Goal: Transaction & Acquisition: Purchase product/service

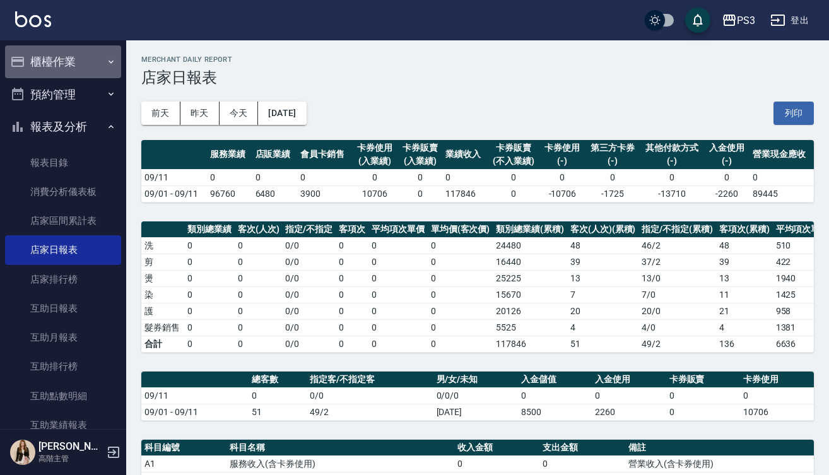
click at [76, 66] on button "櫃檯作業" at bounding box center [63, 61] width 116 height 33
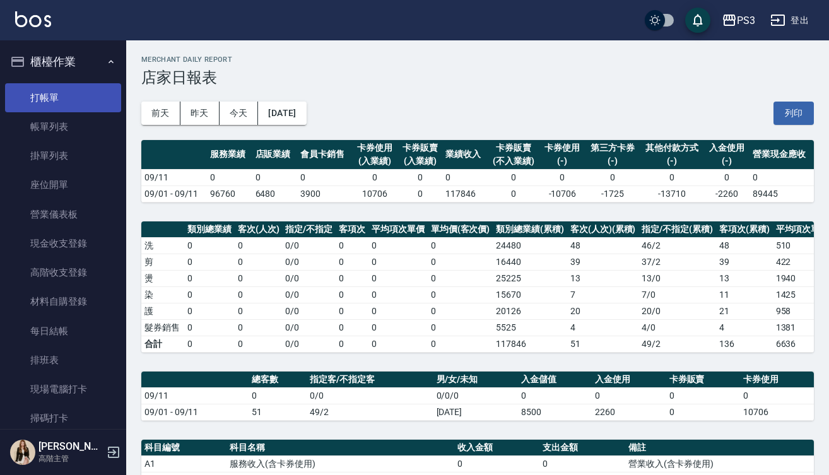
click at [76, 102] on link "打帳單" at bounding box center [63, 97] width 116 height 29
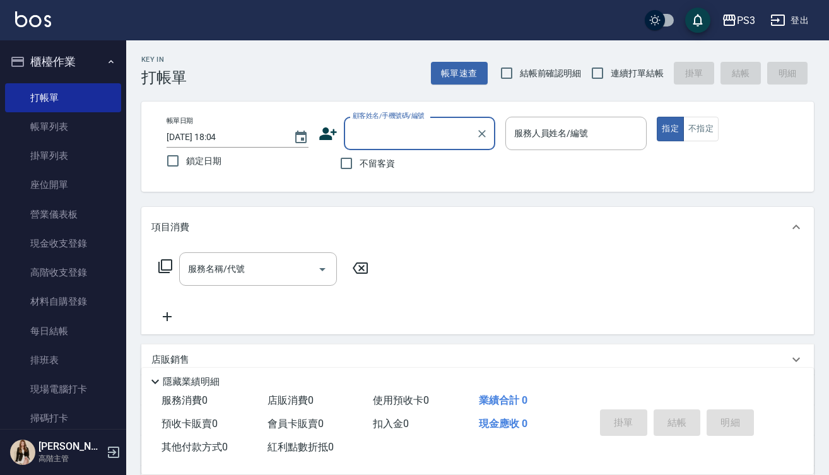
click at [397, 134] on input "顧客姓名/手機號碼/編號" at bounding box center [409, 133] width 121 height 22
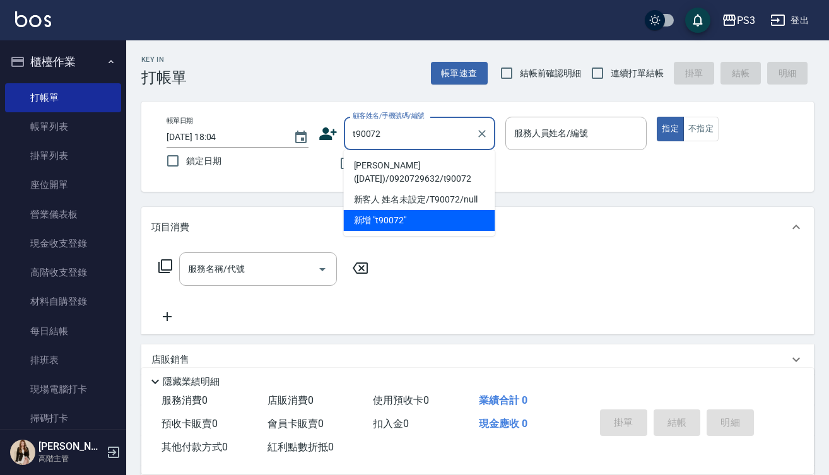
click at [397, 176] on li "[PERSON_NAME]([DATE])/0920729632/t90072" at bounding box center [419, 172] width 151 height 34
type input "[PERSON_NAME]([DATE])/0920729632/t90072"
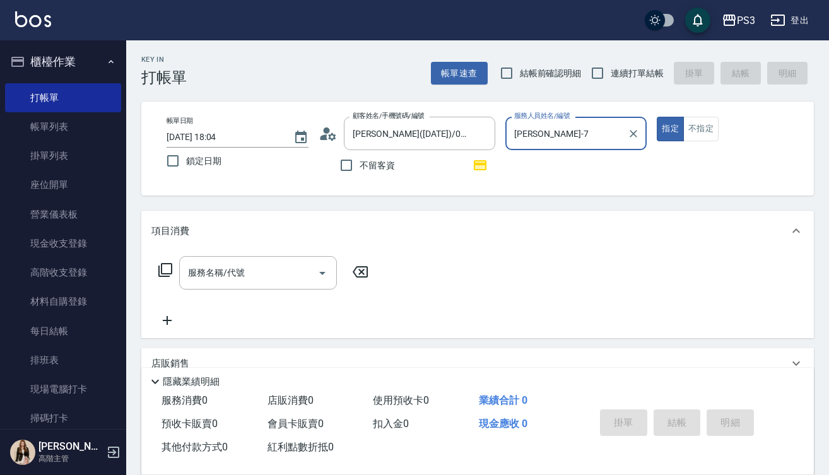
type input "[PERSON_NAME]-7"
click at [558, 126] on input "[PERSON_NAME]-7" at bounding box center [567, 133] width 112 height 22
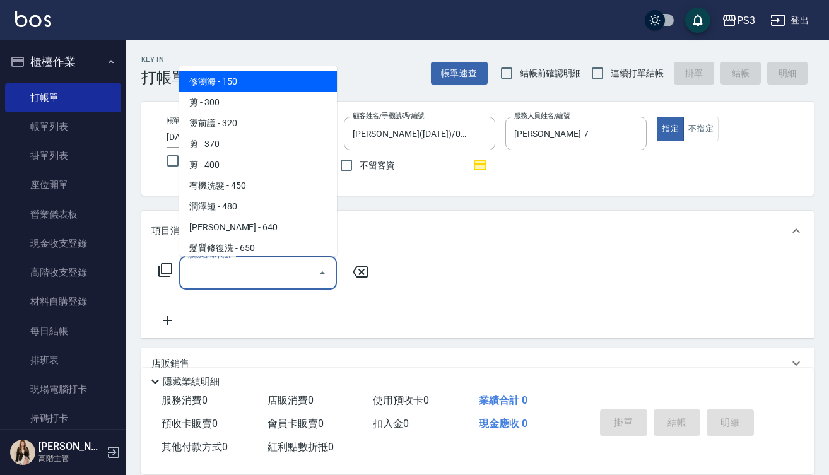
click at [230, 269] on input "服務名稱/代號" at bounding box center [248, 273] width 127 height 22
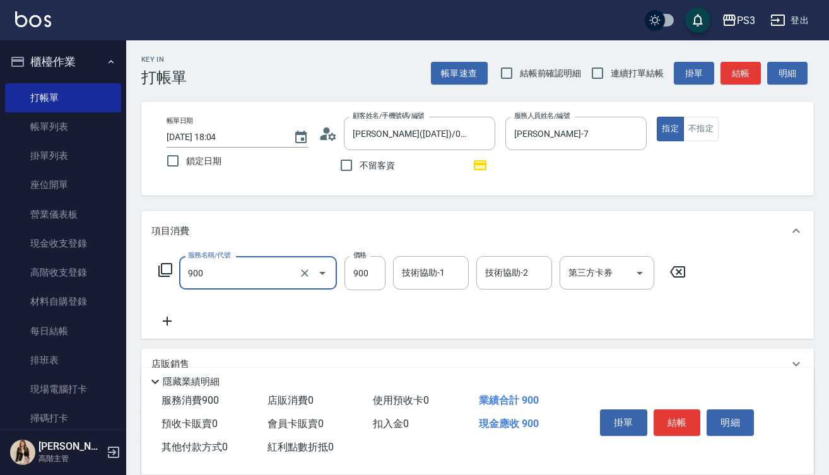
type input "頭皮保養洗(900)"
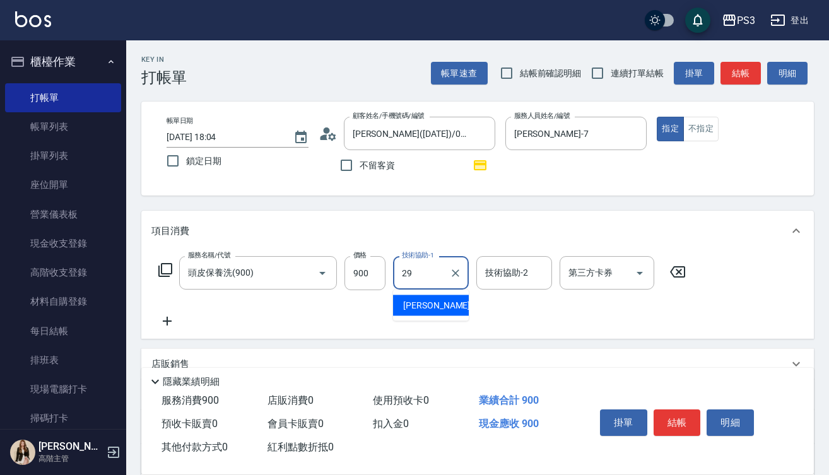
type input "[PERSON_NAME]-29"
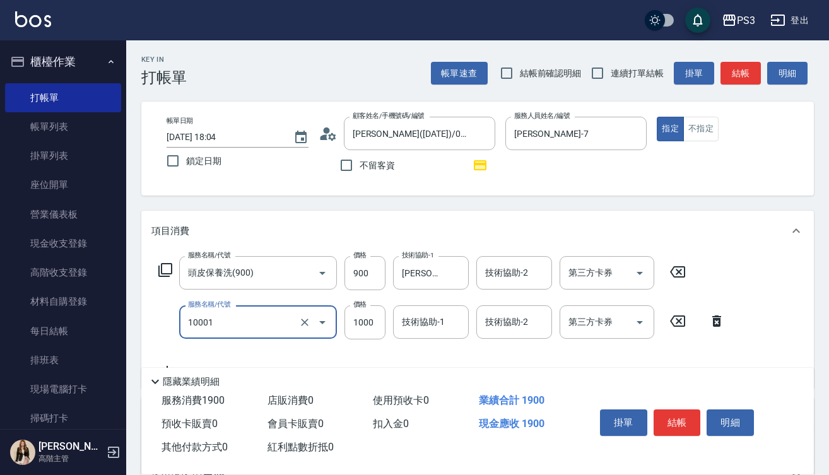
type input "毛流燙(10001)"
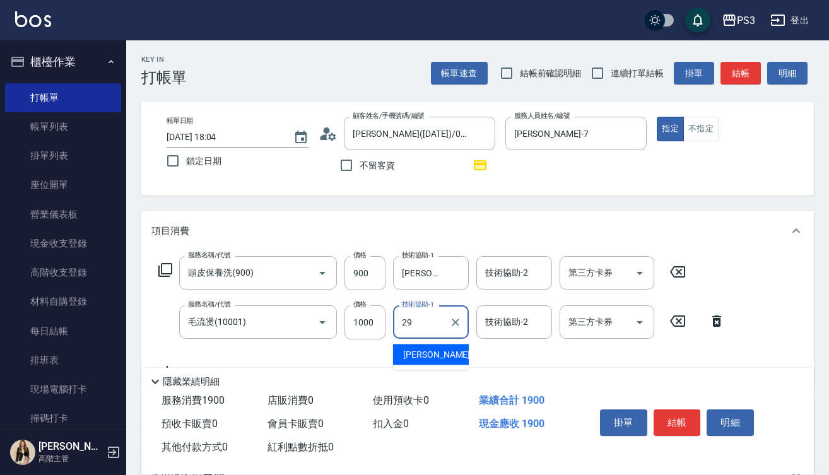
type input "[PERSON_NAME]-29"
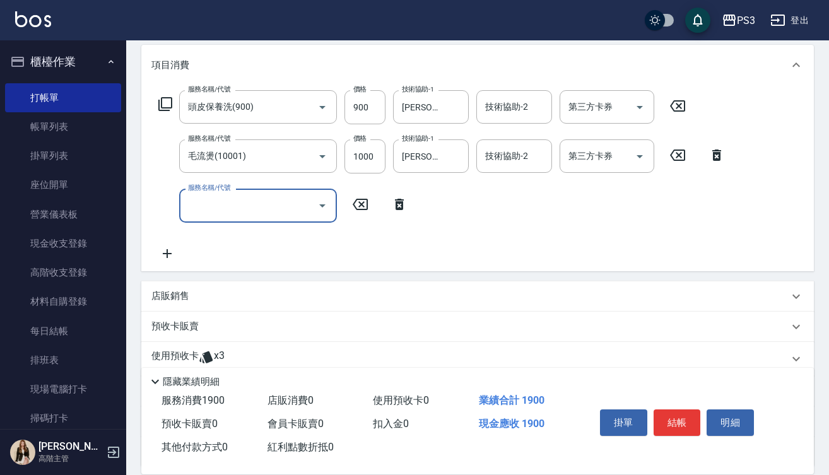
scroll to position [168, 0]
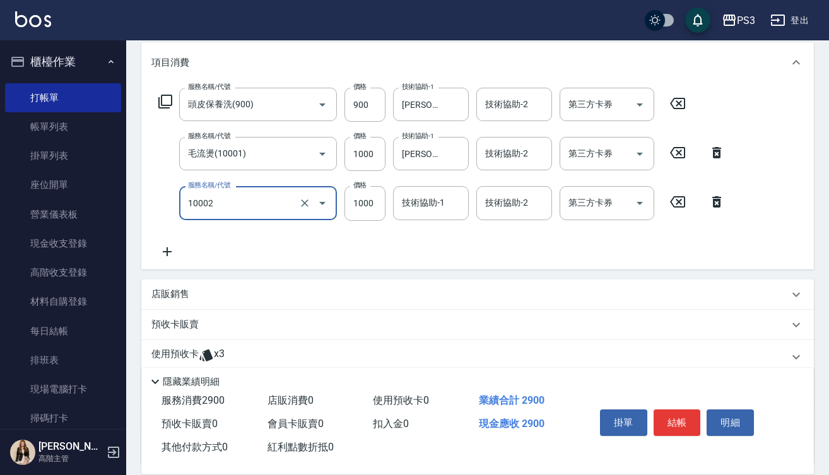
type input "去色中(10002)"
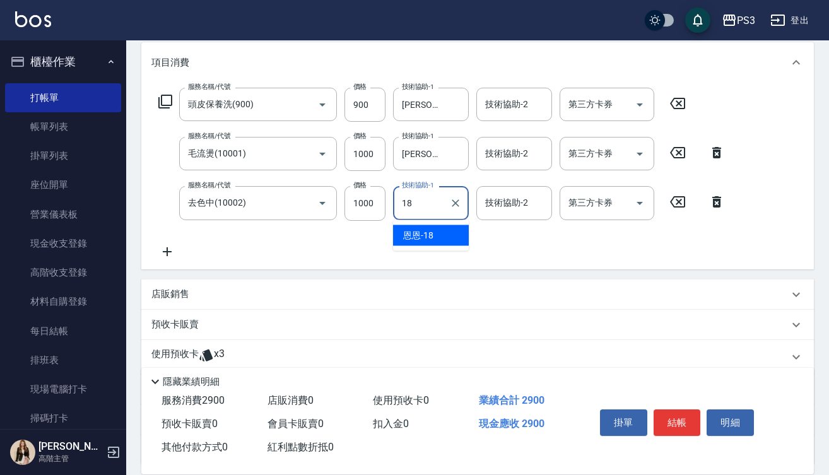
type input "恩恩-18"
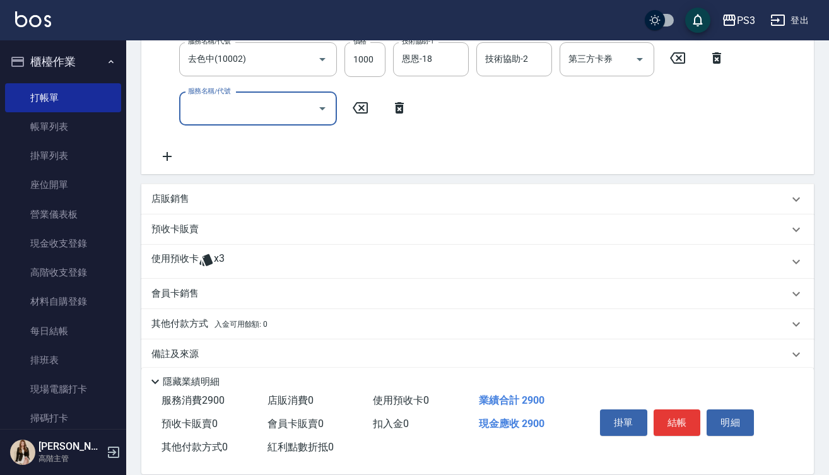
scroll to position [313, 0]
type input "結構式三段長(a2800)"
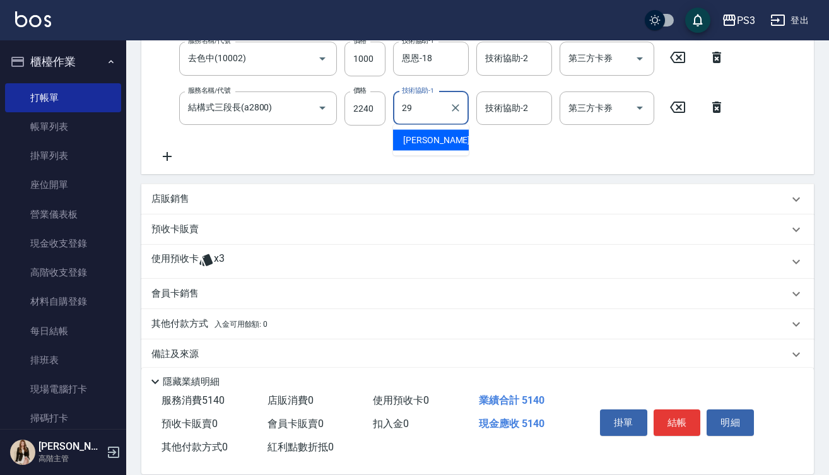
type input "[PERSON_NAME]-29"
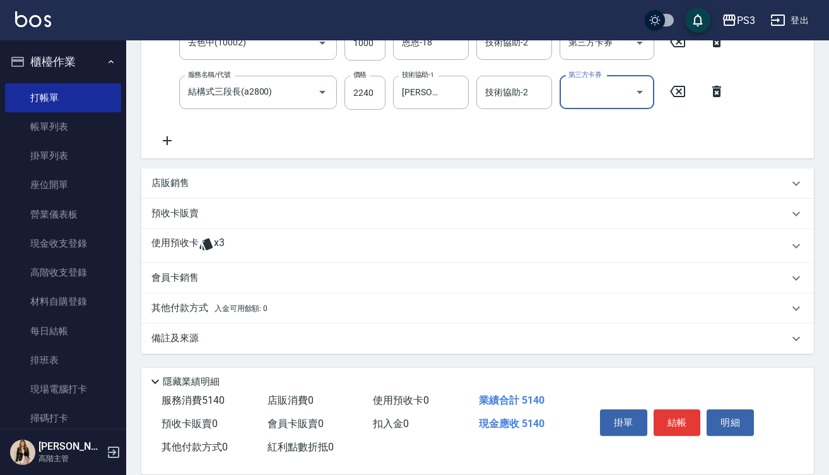
scroll to position [329, 0]
click at [167, 139] on icon at bounding box center [167, 140] width 9 height 9
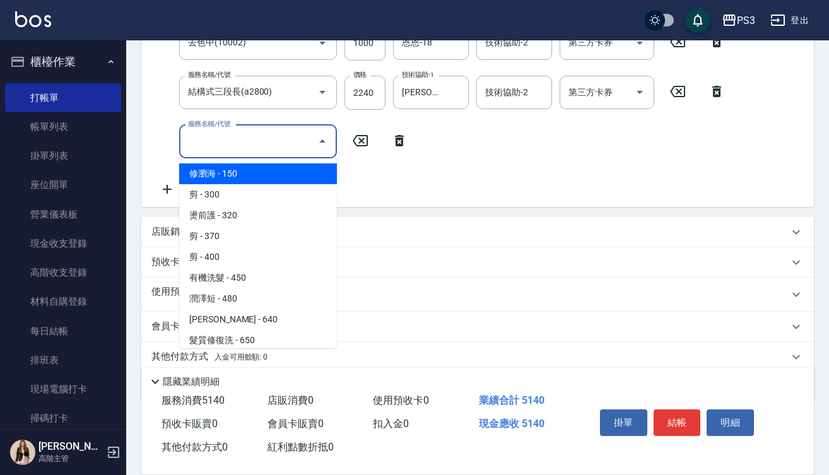
click at [268, 149] on input "服務名稱/代號" at bounding box center [248, 142] width 127 height 22
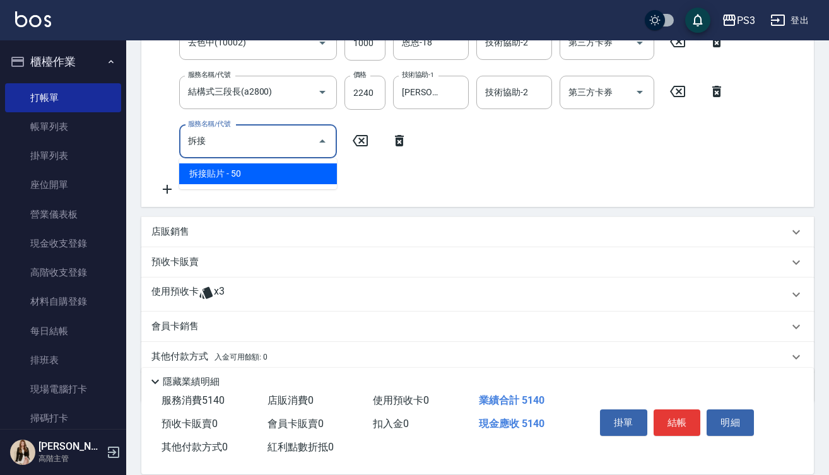
type input "拆"
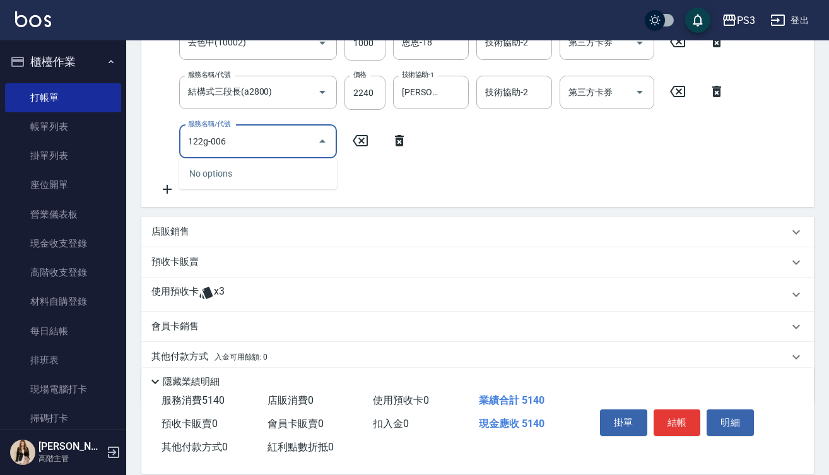
click at [208, 140] on input "122g-006" at bounding box center [248, 142] width 127 height 22
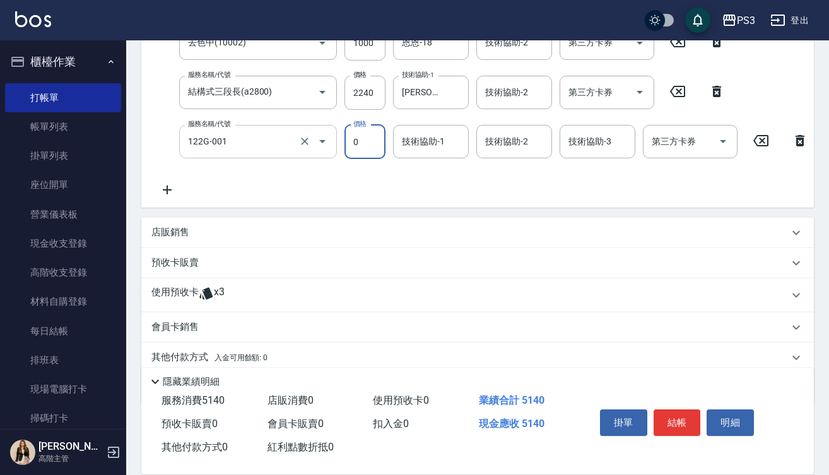
type input "串髮片一圈(122G-001)"
type input "天羽接髮-手刷(121G-003)"
type input "0"
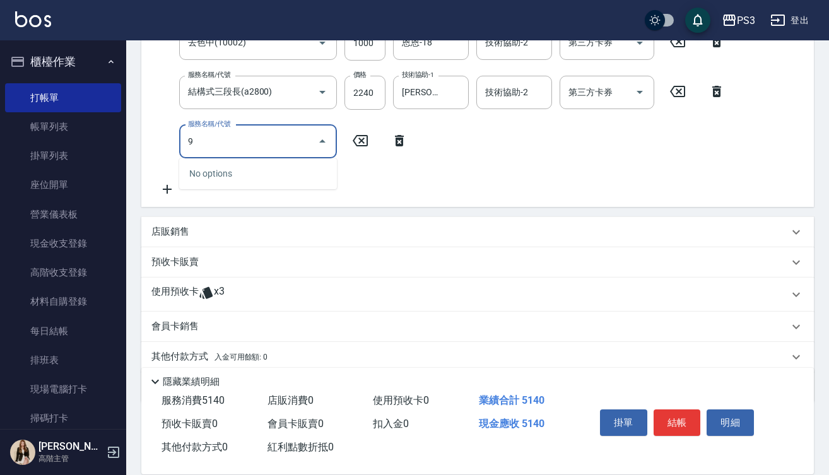
type input "9"
type input "t"
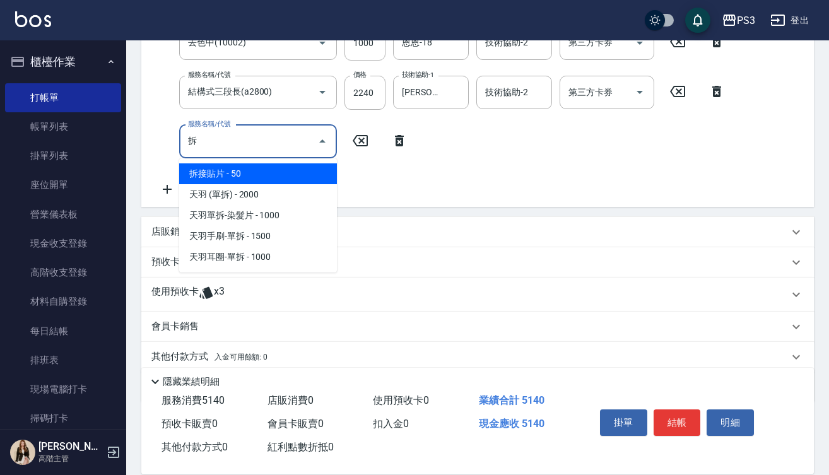
click at [304, 235] on span "天羽手刷-單拆 - 1500" at bounding box center [258, 236] width 158 height 21
type input "天羽手刷-單拆(121500)"
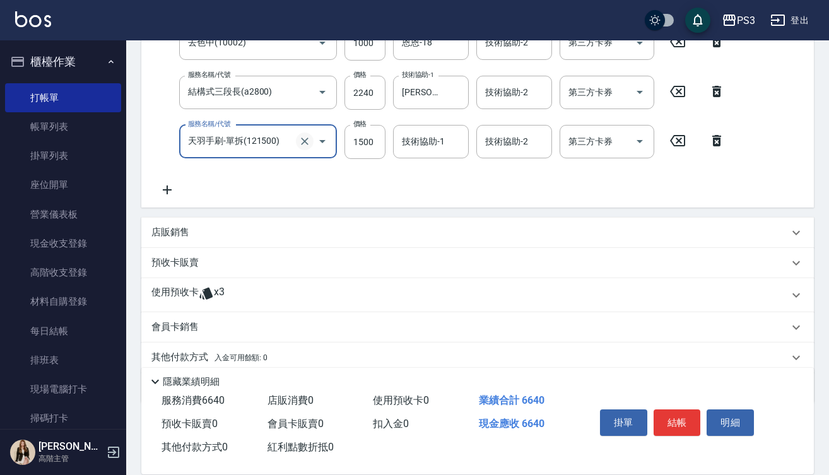
click at [304, 144] on icon "Clear" at bounding box center [304, 141] width 13 height 13
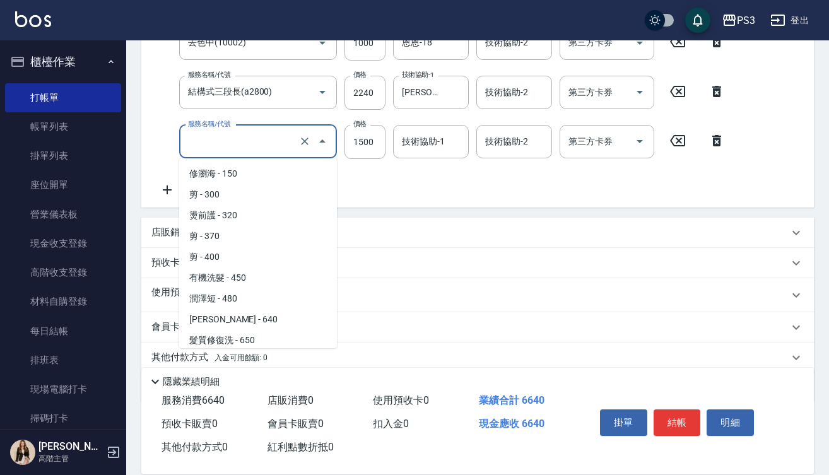
click at [267, 143] on input "服務名稱/代號" at bounding box center [240, 142] width 111 height 22
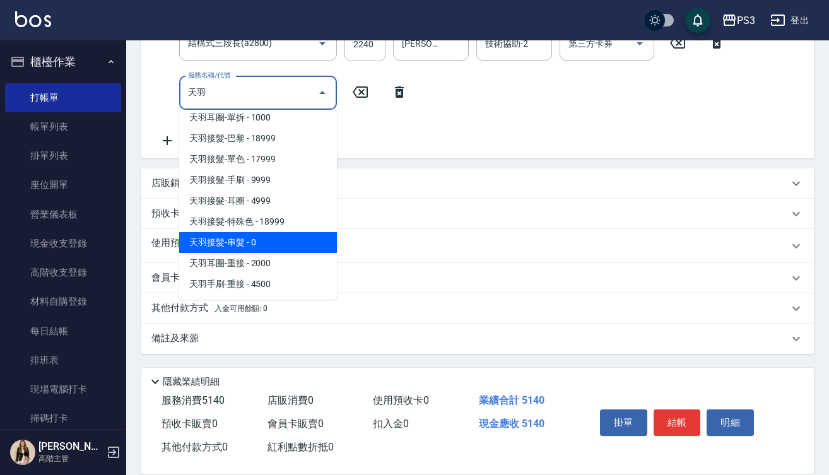
scroll to position [377, 0]
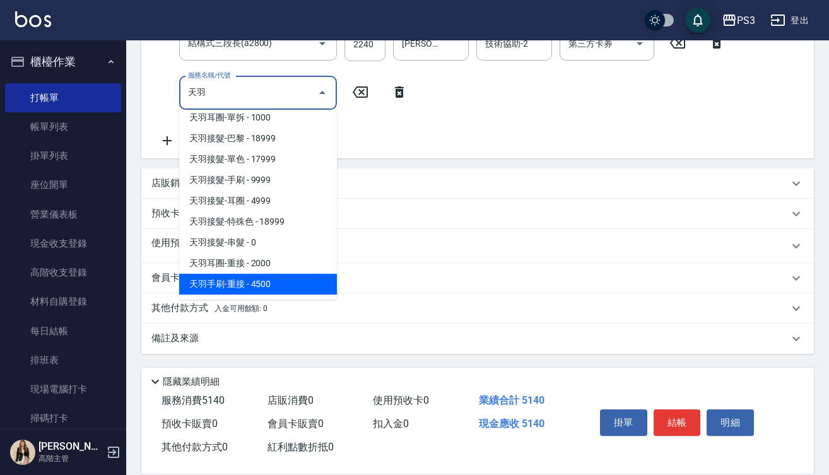
click at [267, 286] on span "天羽手刷-重接 - 4500" at bounding box center [258, 284] width 158 height 21
type input "天羽手刷-重接(124500)"
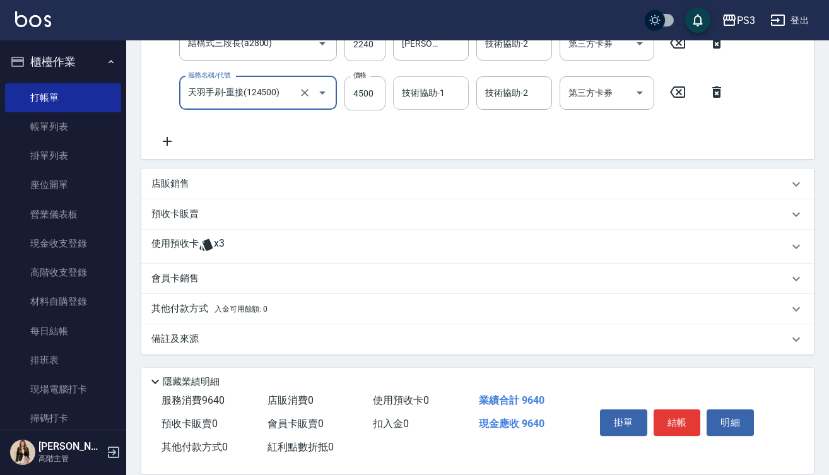
click at [428, 95] on input "技術協助-1" at bounding box center [431, 93] width 64 height 22
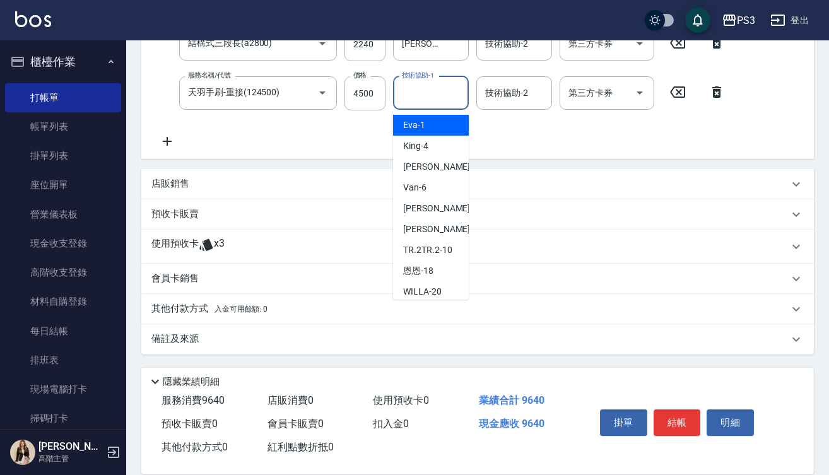
type input "ㄅ"
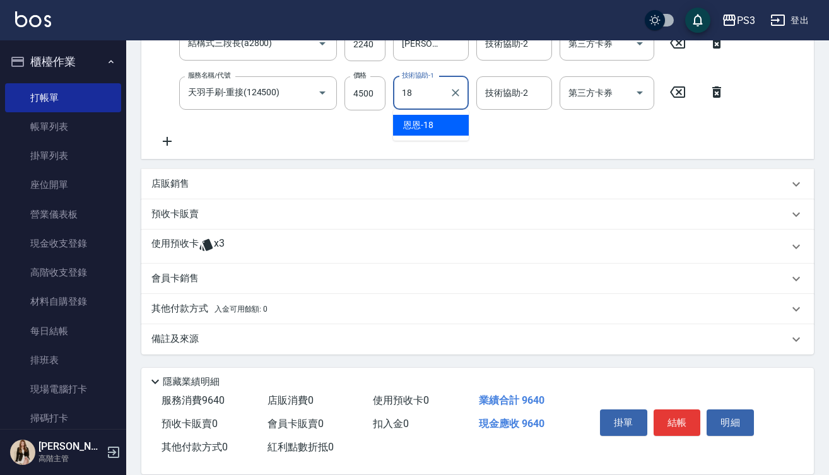
type input "恩恩-18"
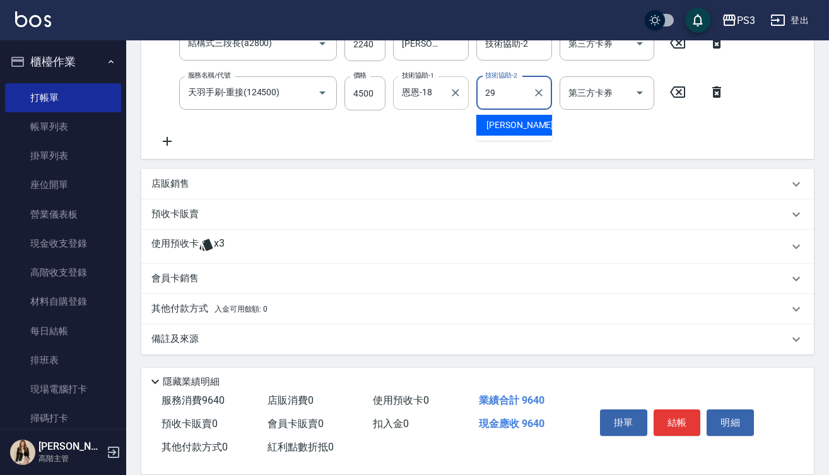
type input "[PERSON_NAME]-29"
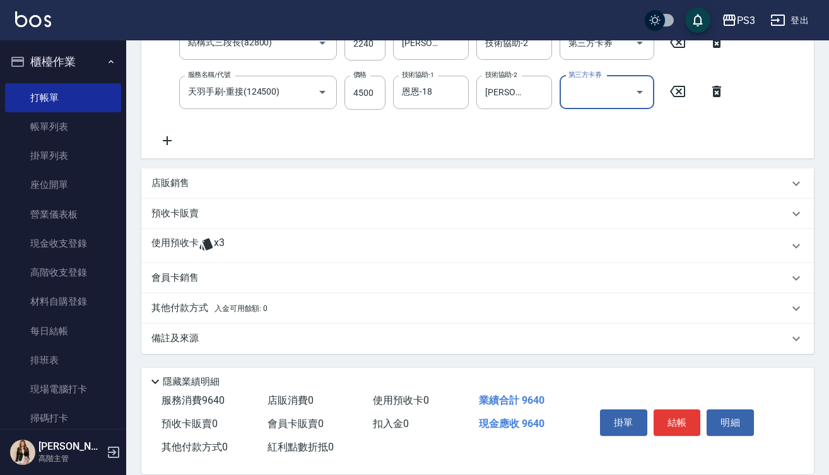
scroll to position [378, 0]
click at [243, 315] on p "其他付款方式 入金可用餘額: 0" at bounding box center [209, 308] width 116 height 14
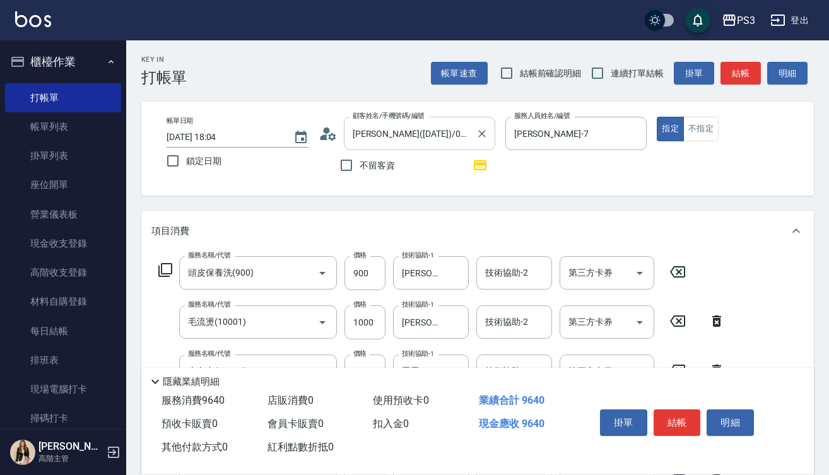
scroll to position [0, 0]
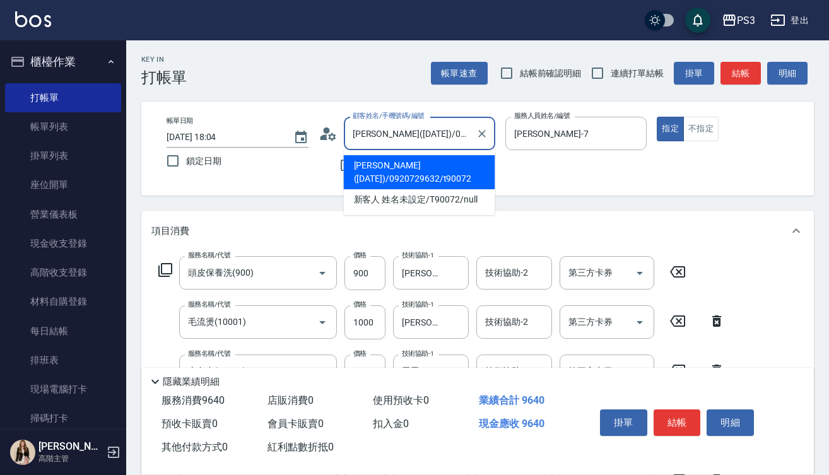
click at [463, 134] on input "[PERSON_NAME]([DATE])/0920729632/t90072" at bounding box center [409, 133] width 121 height 22
click at [472, 136] on div "[PERSON_NAME]([DATE])/0920729632/t90072 顧客姓名/手機號碼/編號" at bounding box center [419, 133] width 151 height 33
click at [472, 134] on div "[PERSON_NAME]([DATE])/0920729632/t90072 顧客姓名/手機號碼/編號" at bounding box center [419, 133] width 151 height 33
click at [479, 134] on icon "Clear" at bounding box center [481, 133] width 13 height 13
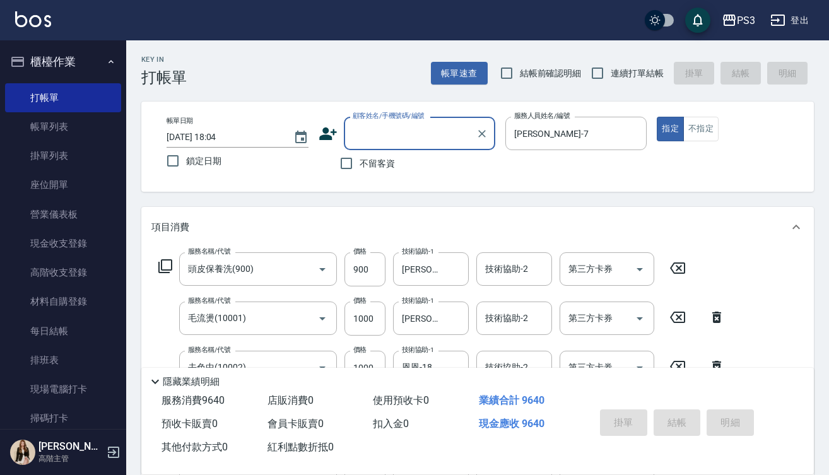
click at [437, 134] on input "顧客姓名/手機號碼/編號" at bounding box center [409, 133] width 121 height 22
type input "v"
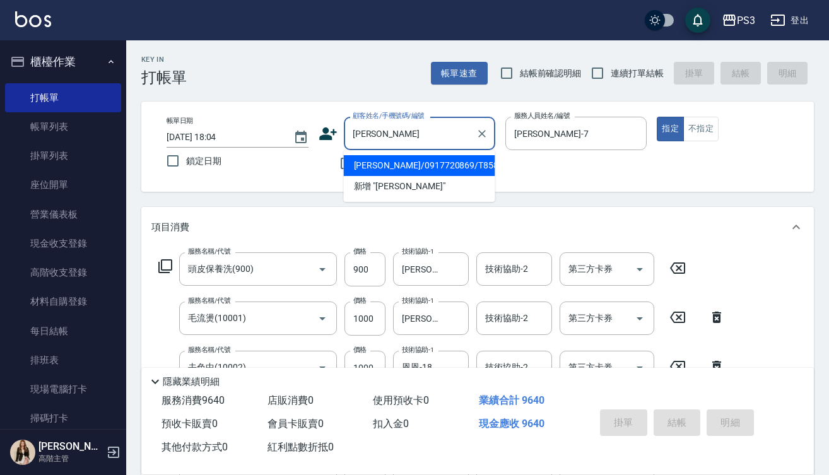
drag, startPoint x: 468, startPoint y: 167, endPoint x: 512, endPoint y: 192, distance: 50.3
click at [468, 167] on li "[PERSON_NAME]/0917720869/T85802" at bounding box center [419, 165] width 151 height 21
type input "[PERSON_NAME]/0917720869/T85802"
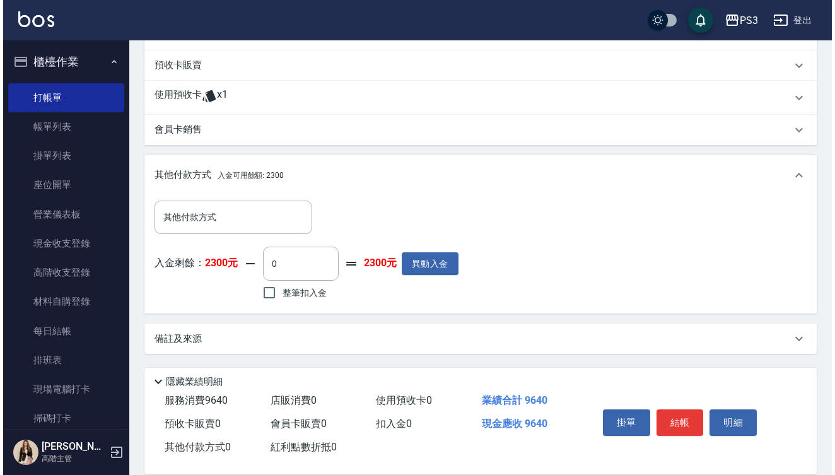
scroll to position [526, 0]
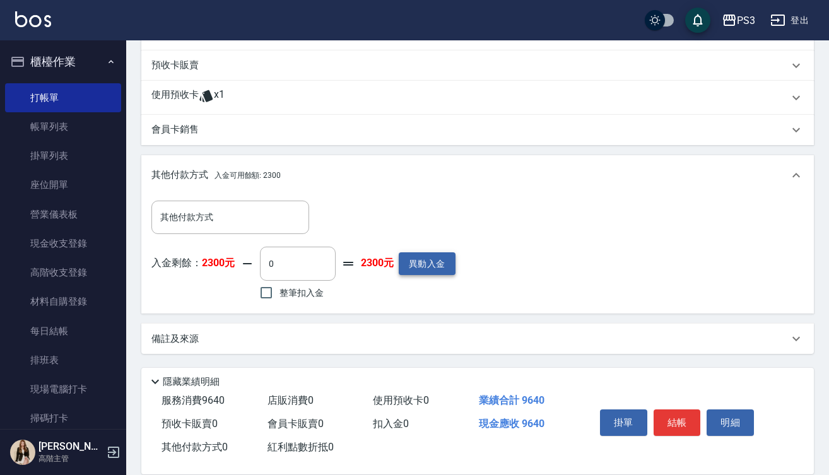
click at [431, 265] on button "異動入金" at bounding box center [427, 263] width 57 height 23
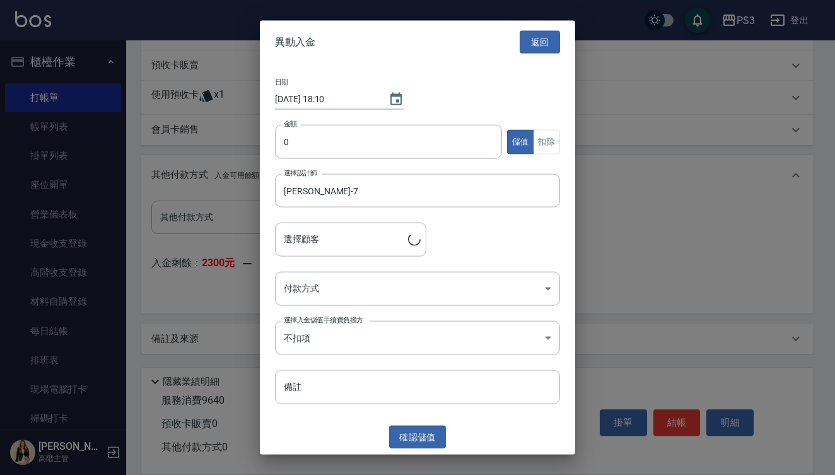
type input "[PERSON_NAME]/0917720869/T85802"
click at [285, 144] on input "0" at bounding box center [388, 142] width 227 height 34
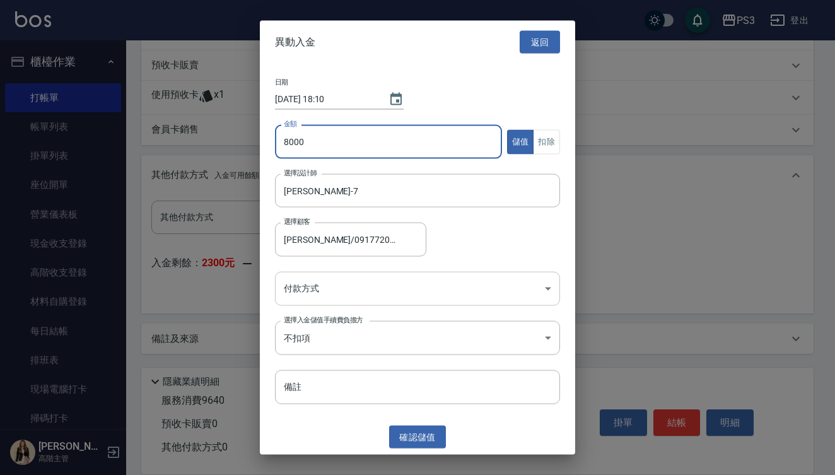
type input "8000"
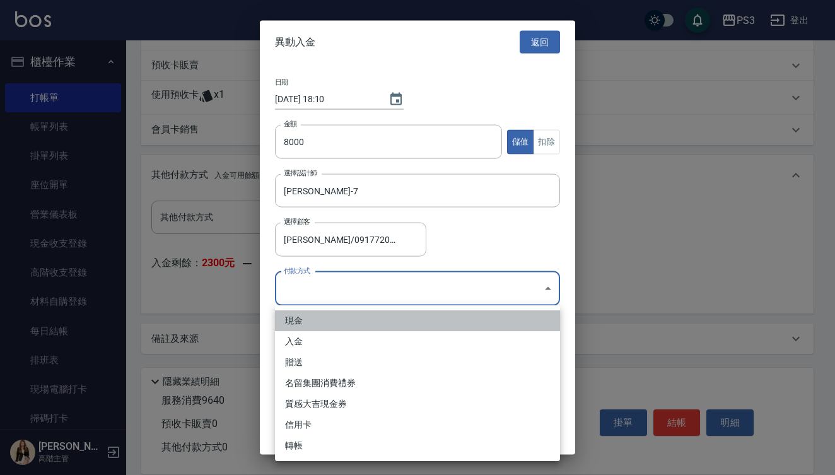
click at [334, 324] on li "現金" at bounding box center [417, 320] width 285 height 21
type input "現金"
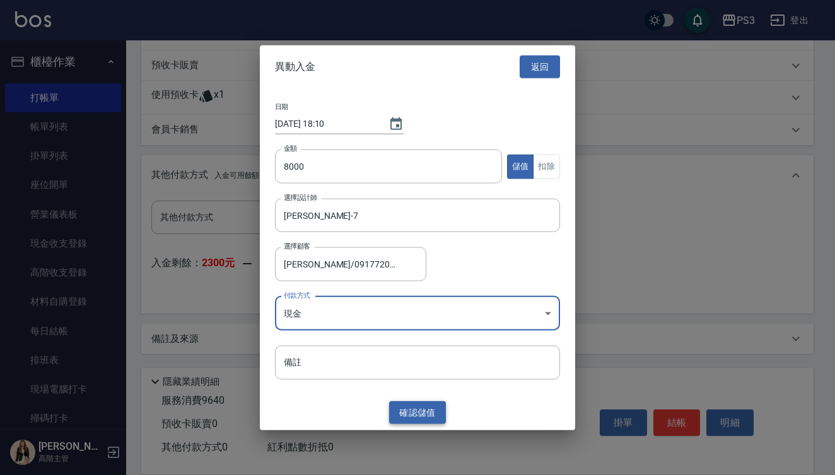
click at [428, 412] on button "確認 儲值" at bounding box center [417, 411] width 57 height 23
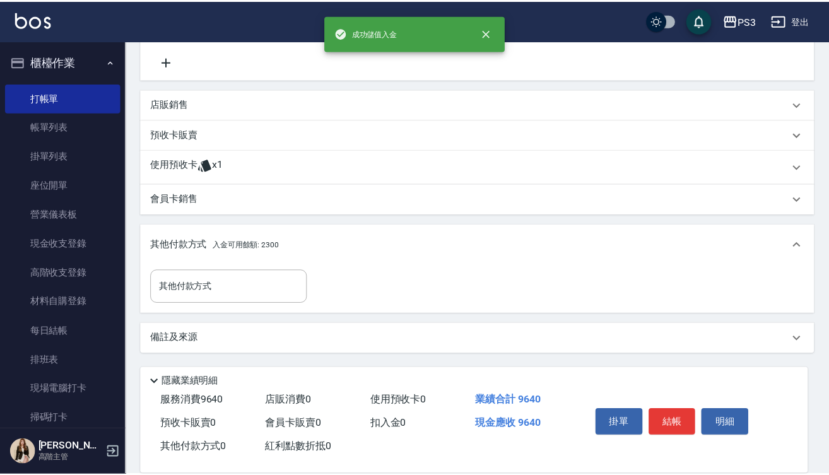
scroll to position [457, 0]
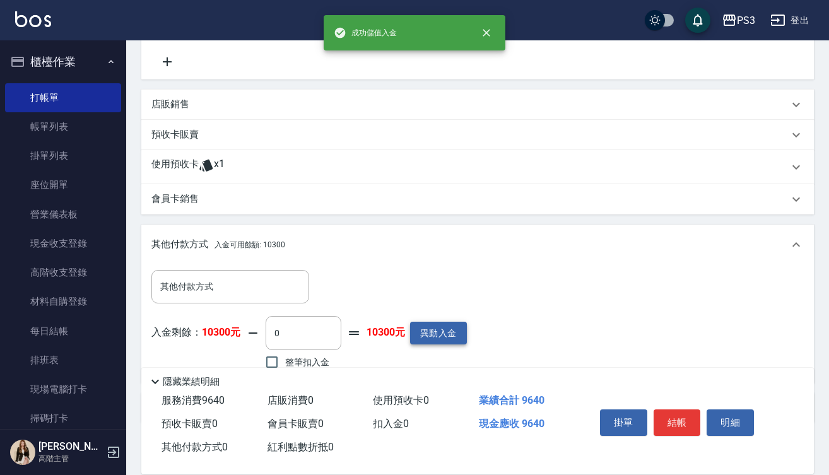
click at [454, 335] on button "異動入金" at bounding box center [438, 333] width 57 height 23
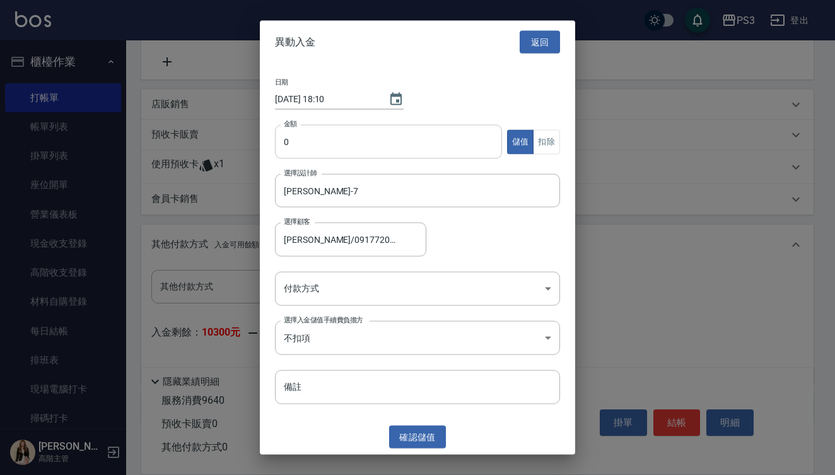
click at [402, 145] on input "0" at bounding box center [388, 142] width 227 height 34
type input "500"
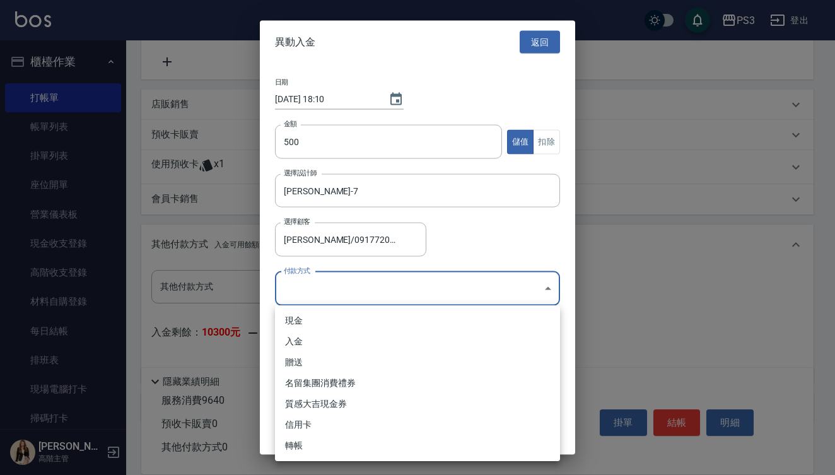
click at [383, 288] on body "PS3 登出 櫃檯作業 打帳單 帳單列表 掛單列表 座位開單 營業儀表板 現金收支登錄 高階收支登錄 材料自購登錄 每日結帳 排班表 現場電腦打卡 掃碼打卡 …" at bounding box center [417, 43] width 835 height 1001
click at [341, 365] on li "贈送" at bounding box center [417, 362] width 285 height 21
type input "贈送"
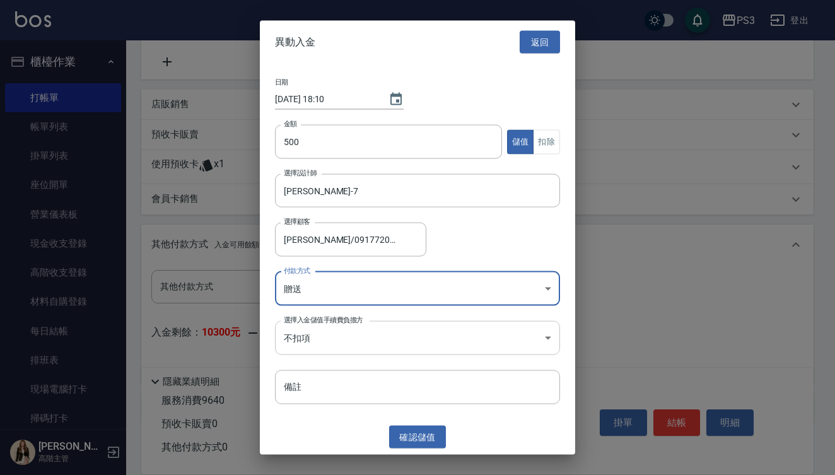
click at [406, 342] on body "PS3 登出 櫃檯作業 打帳單 帳單列表 掛單列表 座位開單 營業儀表板 現金收支登錄 高階收支登錄 材料自購登錄 每日結帳 排班表 現場電腦打卡 掃碼打卡 …" at bounding box center [417, 43] width 835 height 1001
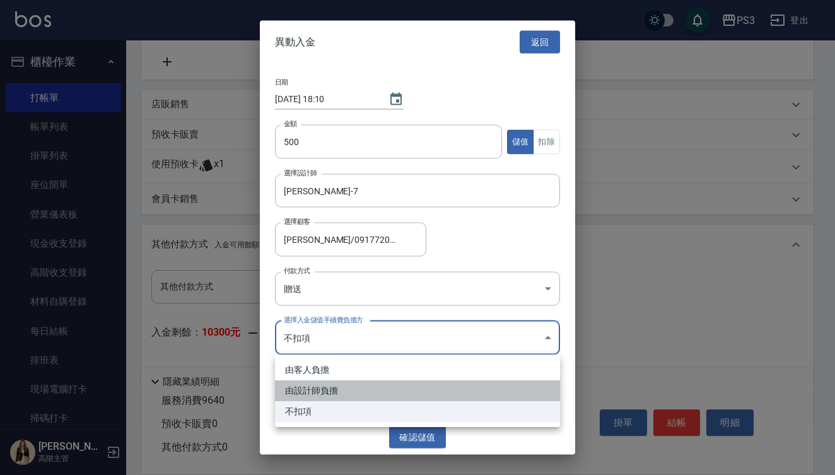
click at [403, 395] on li "由設計師負擔" at bounding box center [417, 390] width 285 height 21
type input "BYDESIGNER"
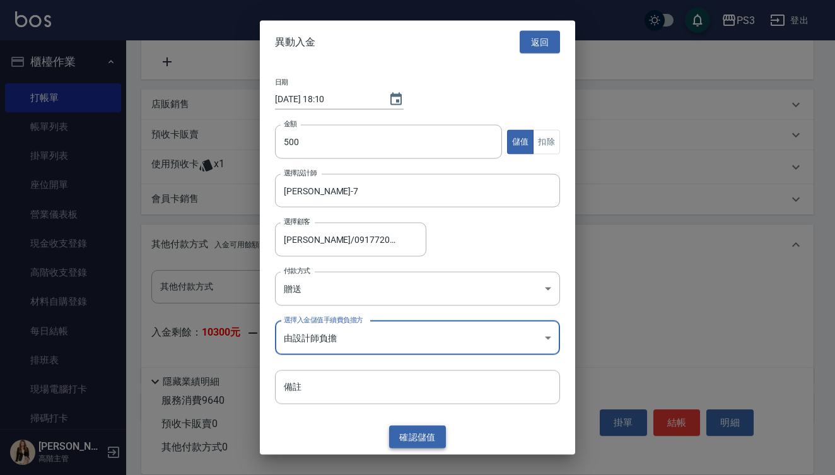
click at [425, 434] on button "確認 儲值" at bounding box center [417, 436] width 57 height 23
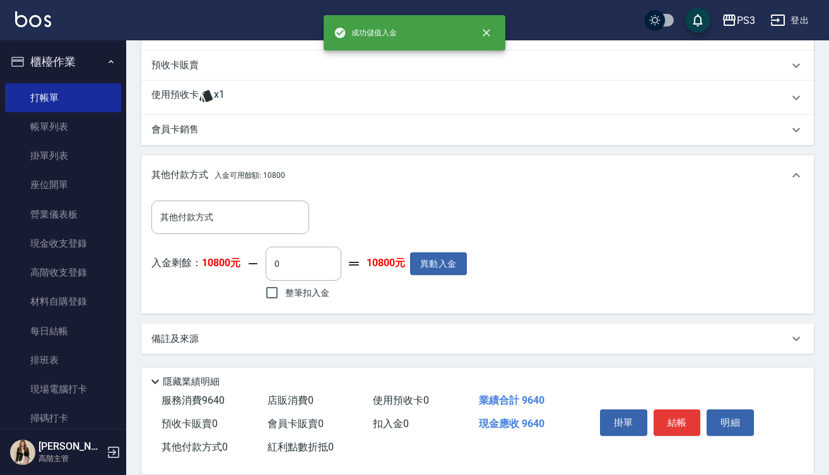
scroll to position [526, 0]
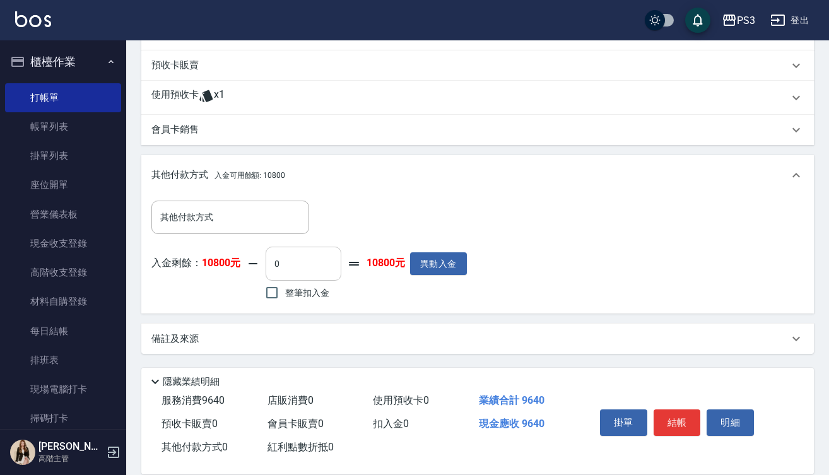
click at [273, 267] on input "0" at bounding box center [303, 264] width 76 height 34
type input "6300"
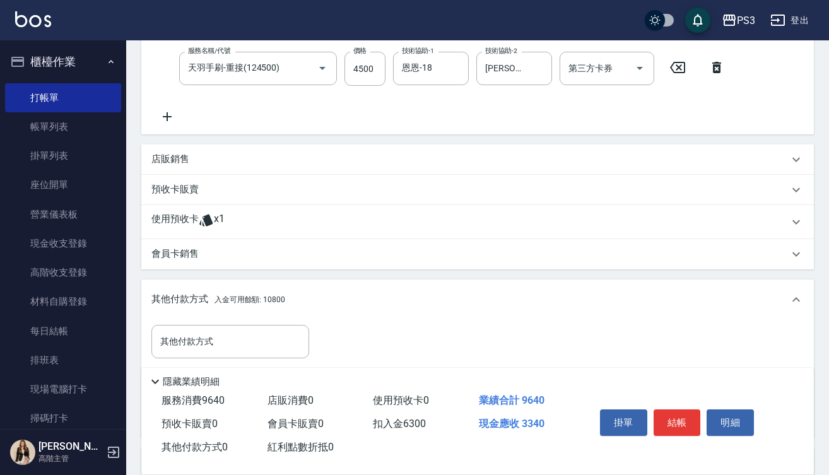
scroll to position [399, 0]
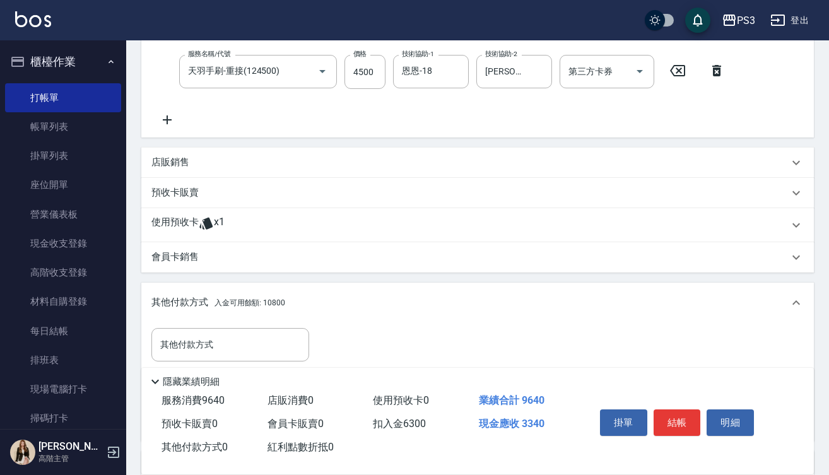
click at [209, 163] on div "店販銷售" at bounding box center [469, 162] width 637 height 13
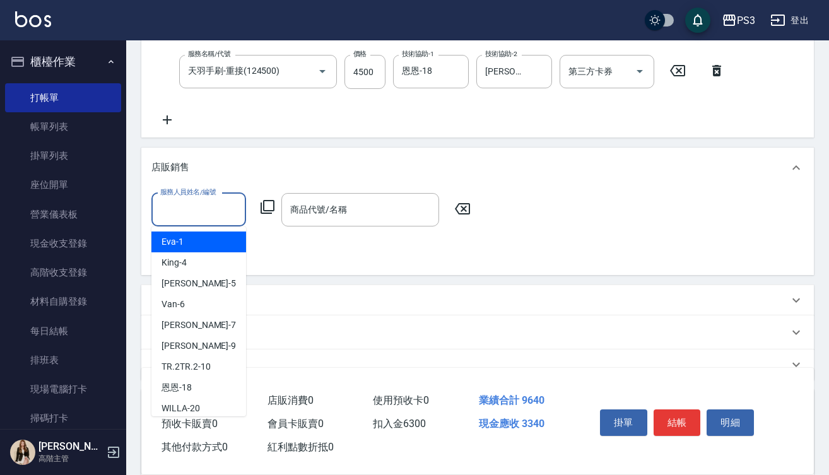
click at [201, 202] on input "服務人員姓名/編號" at bounding box center [198, 210] width 83 height 22
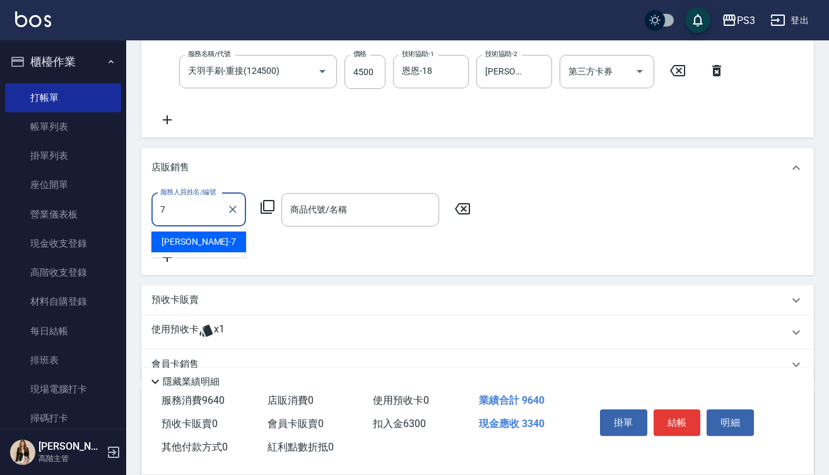
type input "[PERSON_NAME]-7"
type input "0"
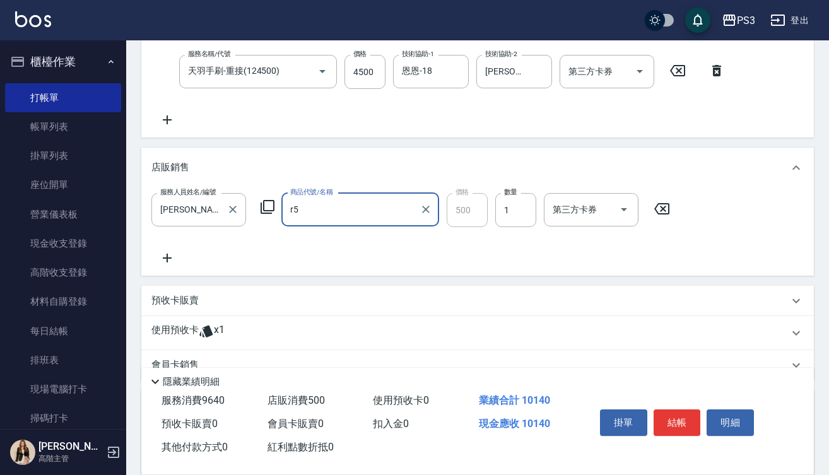
type input "結構染"
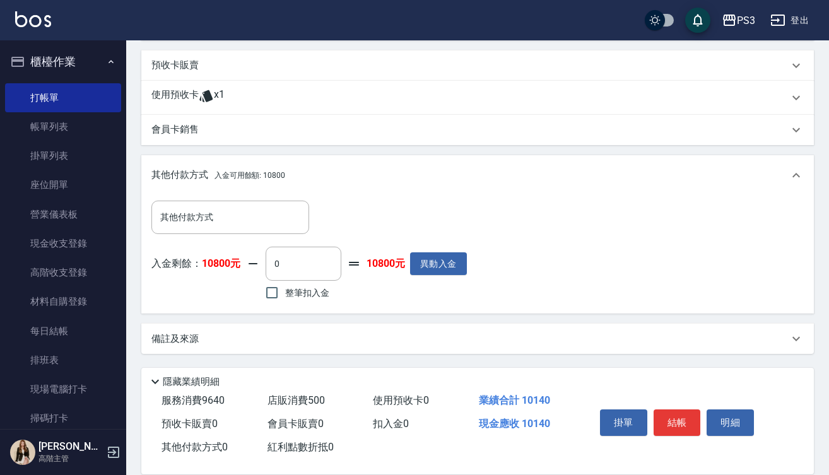
scroll to position [634, 0]
click at [272, 263] on input "0" at bounding box center [303, 264] width 76 height 34
type input "6300"
click at [682, 422] on button "結帳" at bounding box center [676, 422] width 47 height 26
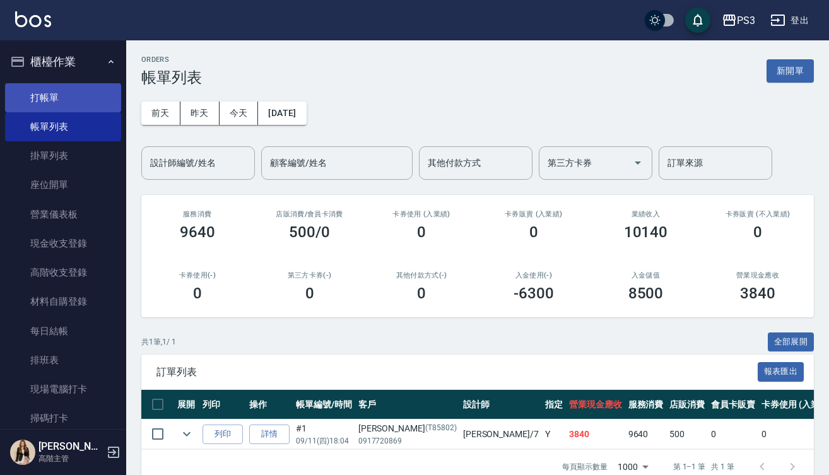
click at [55, 90] on link "打帳單" at bounding box center [63, 97] width 116 height 29
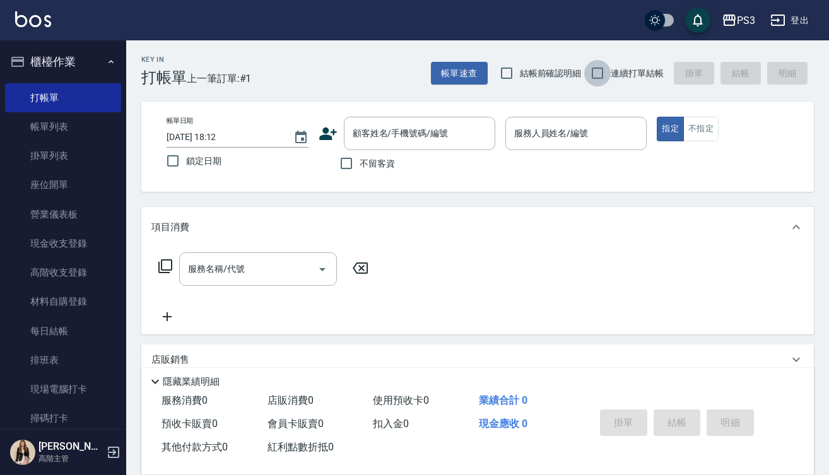
click at [597, 75] on input "連續打單結帳" at bounding box center [597, 73] width 26 height 26
checkbox input "true"
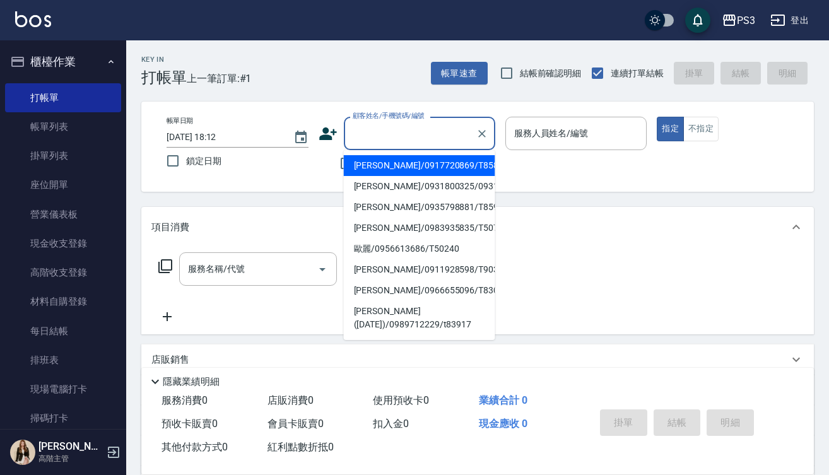
click at [393, 127] on input "顧客姓名/手機號碼/編號" at bounding box center [409, 133] width 121 height 22
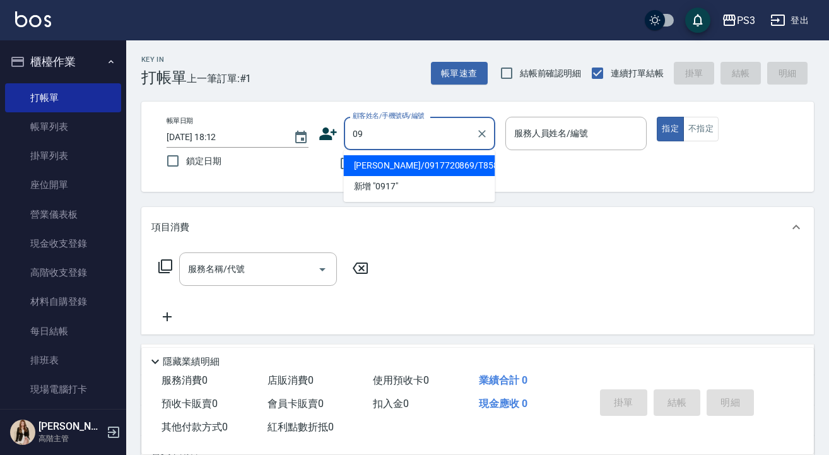
type input "0"
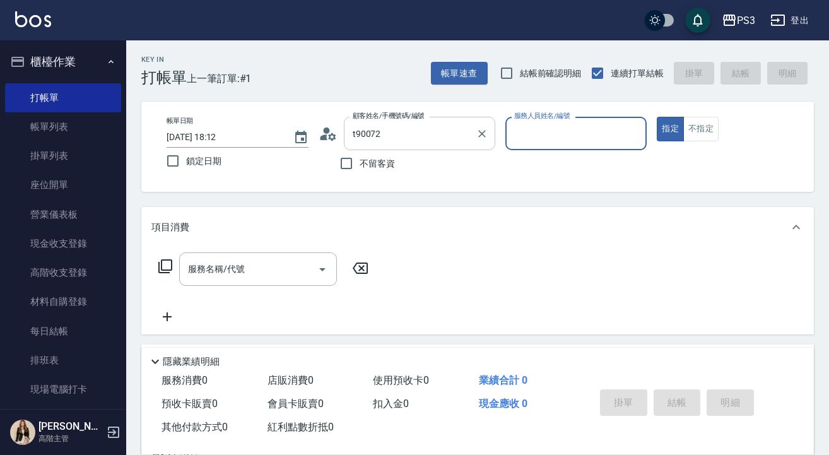
type input "[PERSON_NAME]([DATE])/0920729632/t90072"
type input "[PERSON_NAME]-7"
click at [670, 129] on button "指定" at bounding box center [669, 129] width 27 height 25
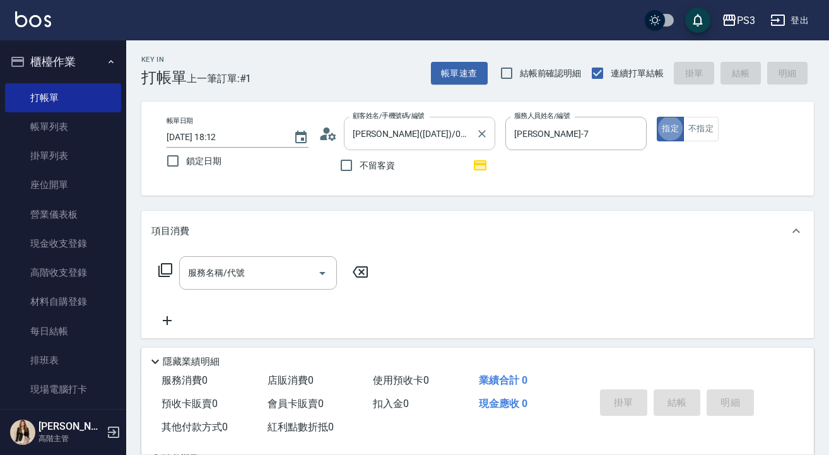
type button "true"
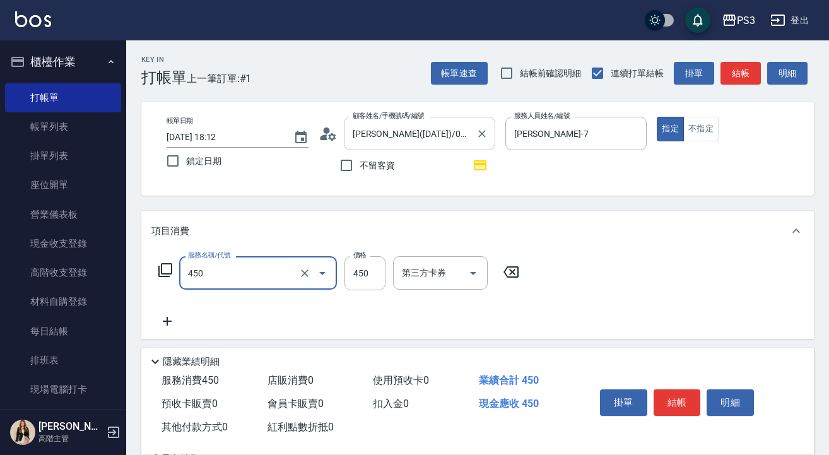
type input "有機洗髮(450)"
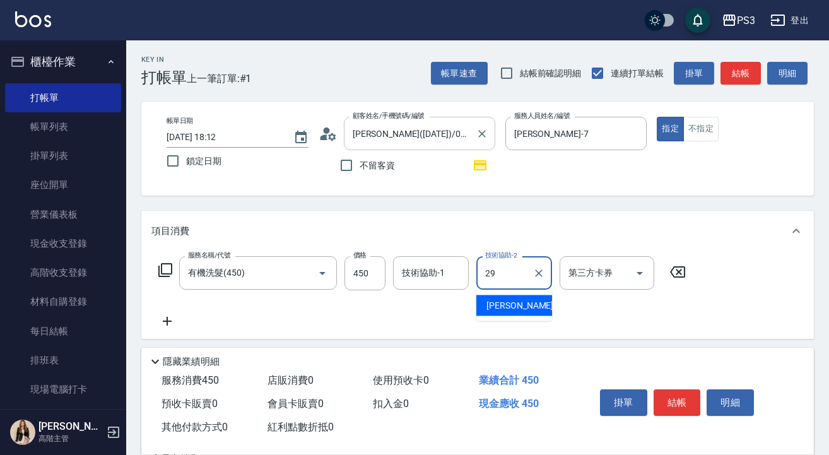
type input "[PERSON_NAME]-29"
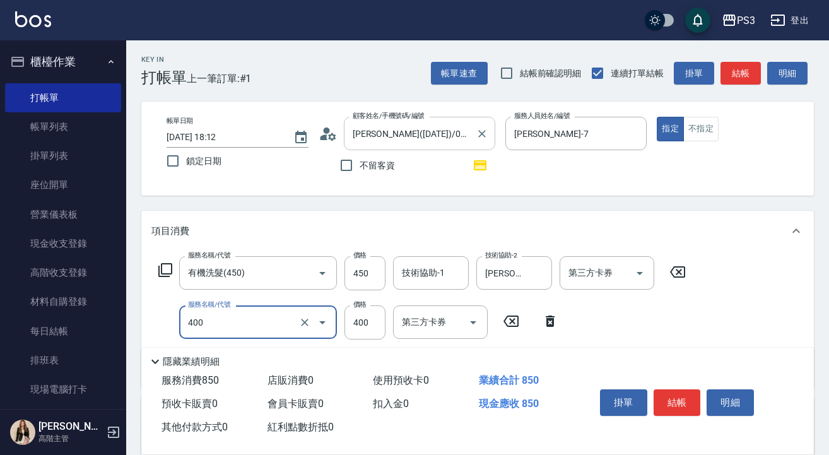
type input "剪(400)"
type input "380"
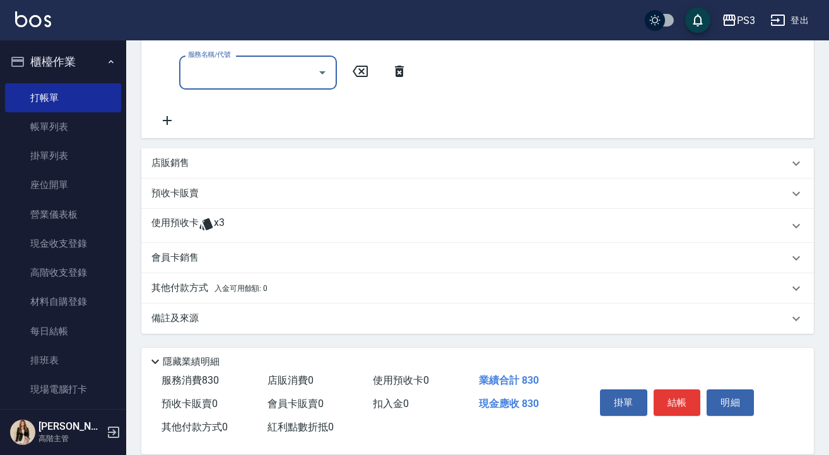
scroll to position [299, 0]
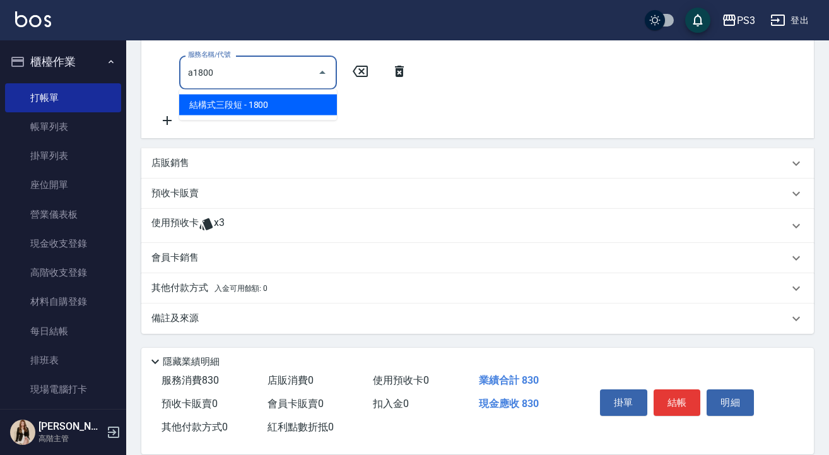
type input "結構式三段短(A1800)"
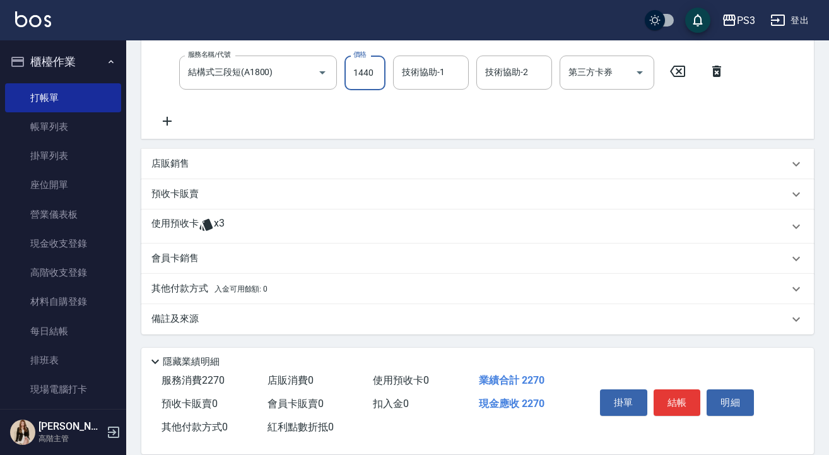
type input "1440"
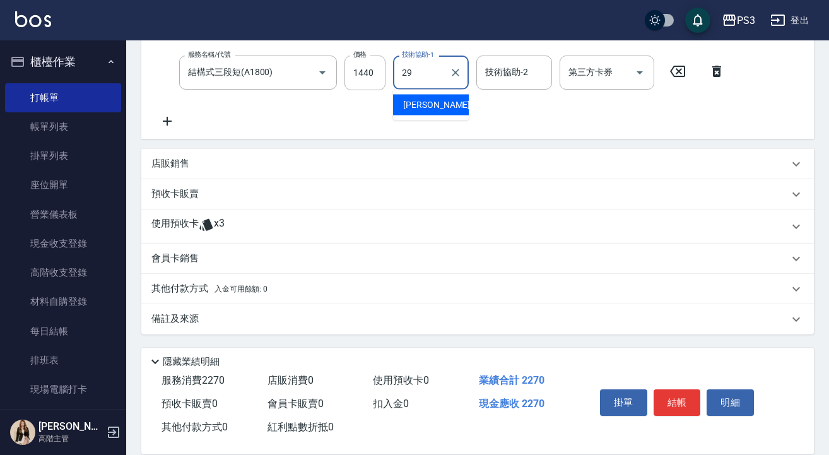
type input "[PERSON_NAME]-29"
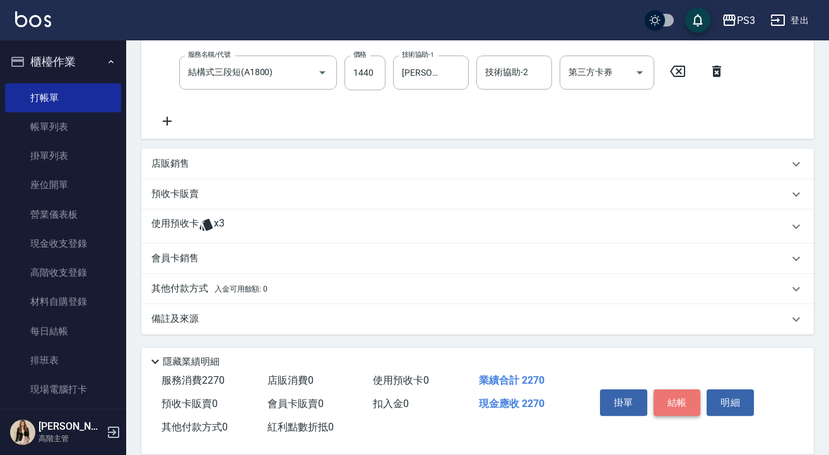
click at [688, 402] on button "結帳" at bounding box center [676, 402] width 47 height 26
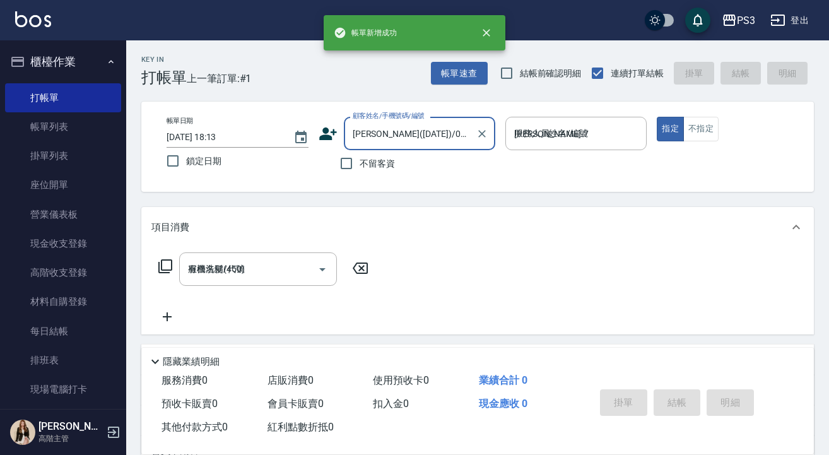
type input "[DATE] 18:13"
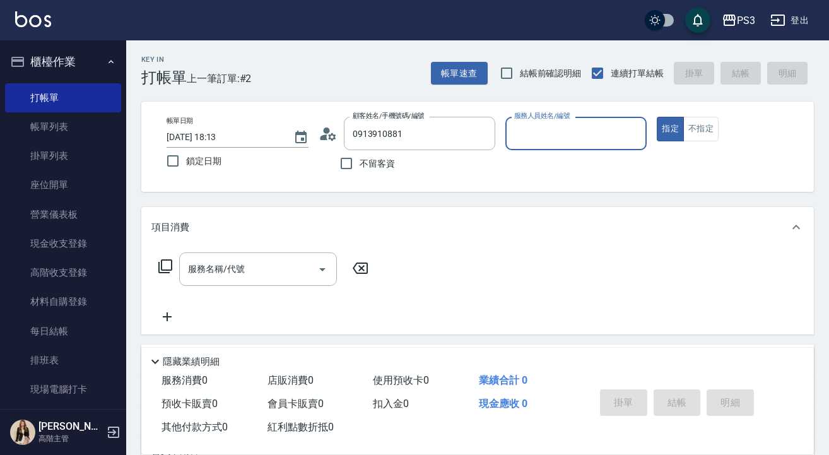
type input "[PERSON_NAME]/0913910881/T83644"
type input "[PERSON_NAME]-7"
click at [670, 129] on button "指定" at bounding box center [669, 129] width 27 height 25
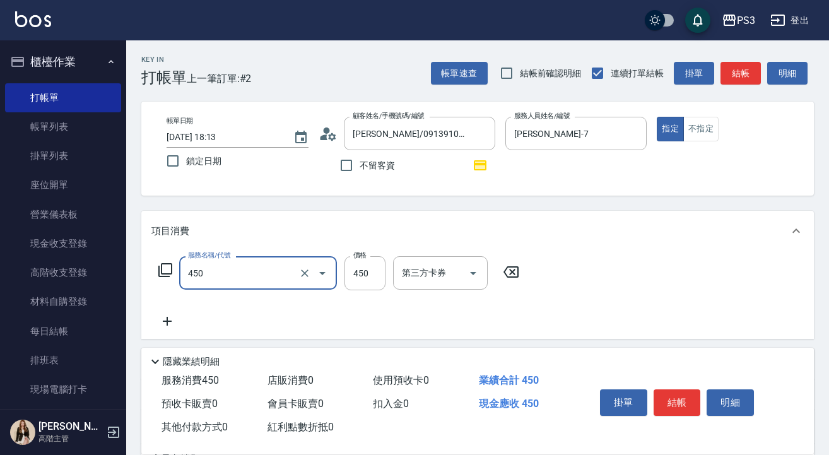
type input "有機洗髮(450)"
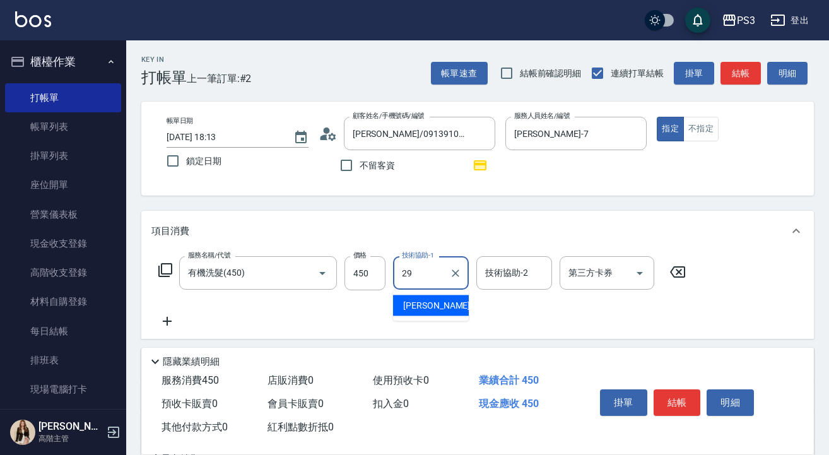
type input "[PERSON_NAME]-29"
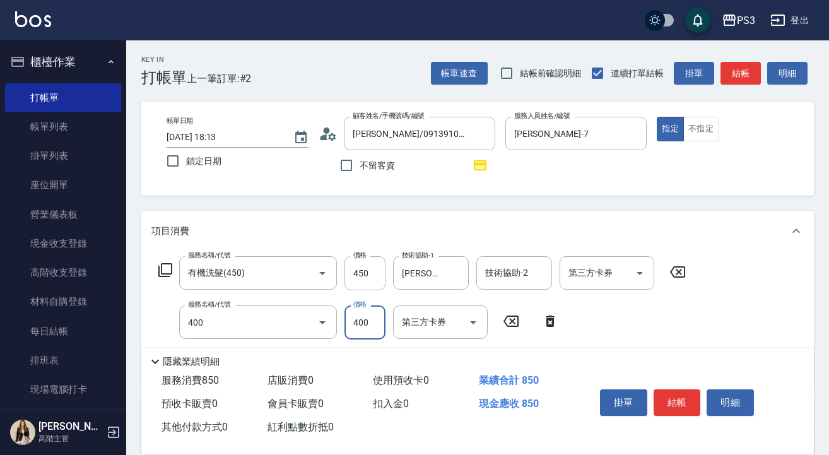
type input "剪(400)"
type input "380"
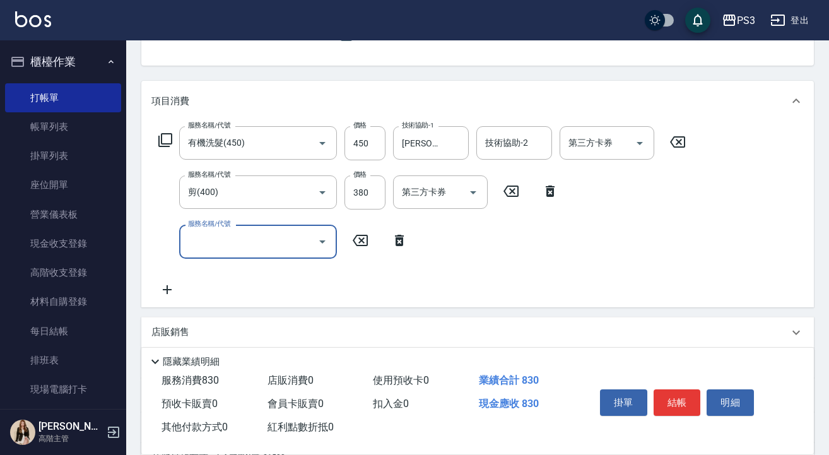
scroll to position [135, 0]
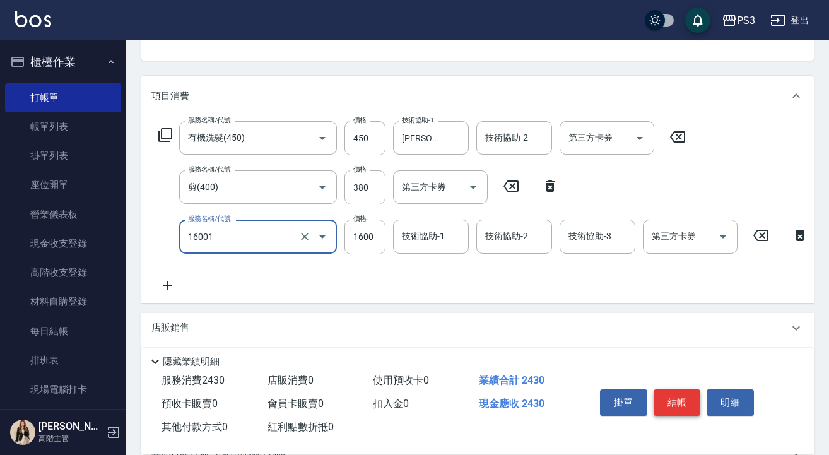
type input "燙m(16001)"
type input "0"
click at [688, 402] on button "結帳" at bounding box center [676, 402] width 47 height 26
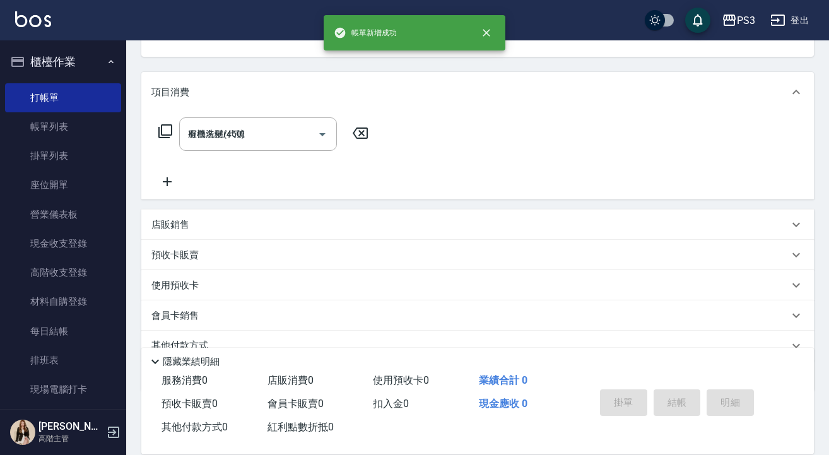
type input "[DATE] 18:14"
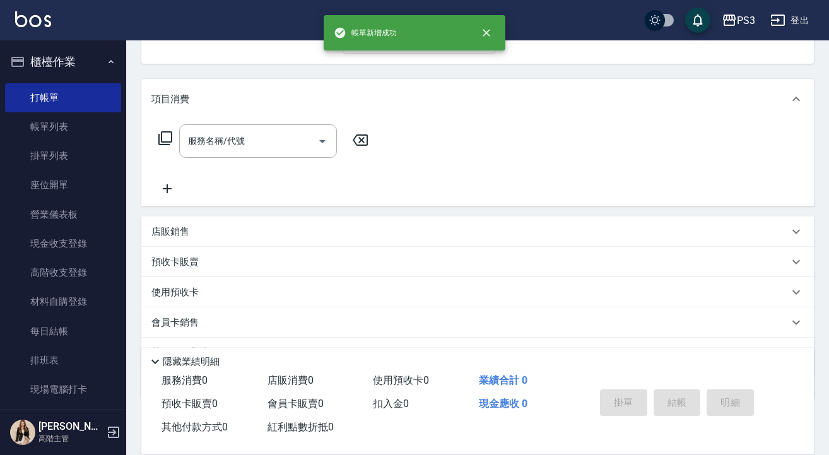
type input "23"
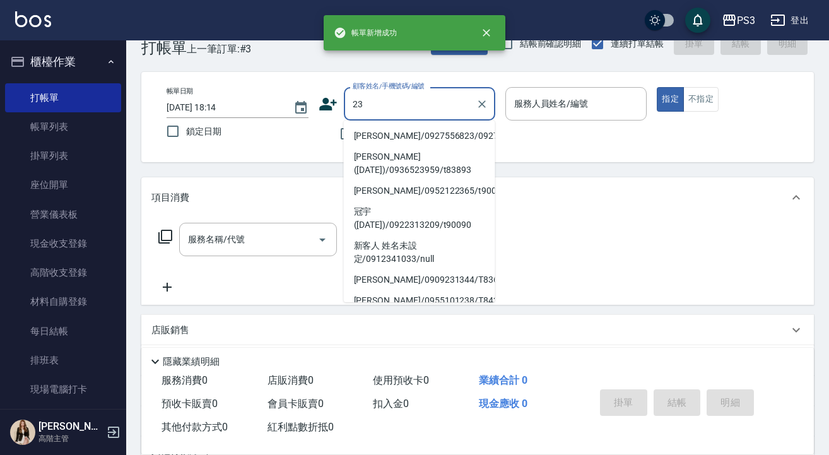
scroll to position [0, 0]
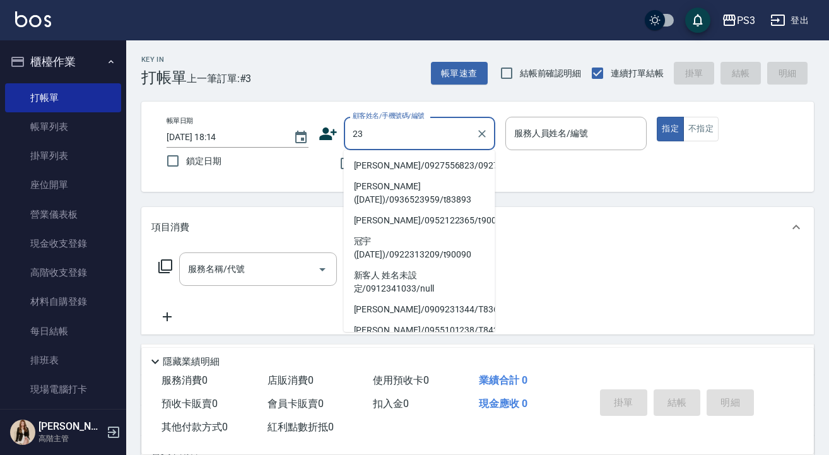
click at [412, 138] on input "23" at bounding box center [409, 133] width 121 height 22
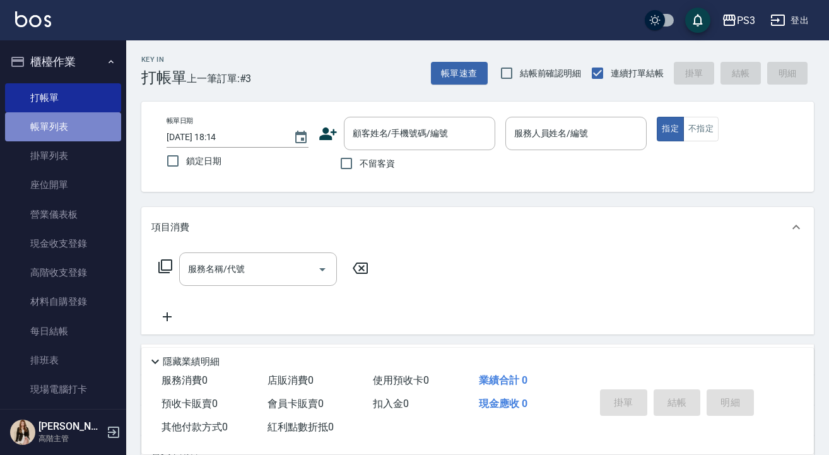
click at [65, 128] on link "帳單列表" at bounding box center [63, 126] width 116 height 29
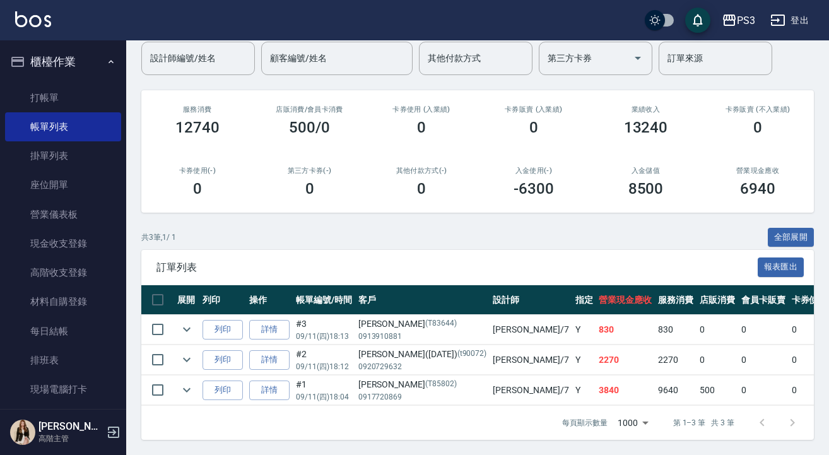
scroll to position [113, 0]
click at [272, 322] on link "詳情" at bounding box center [269, 330] width 40 height 20
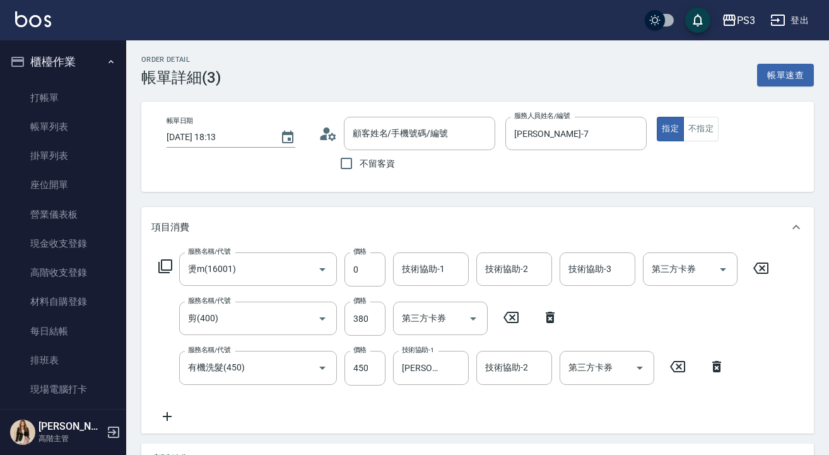
type input "[DATE] 18:13"
type input "[PERSON_NAME]-7"
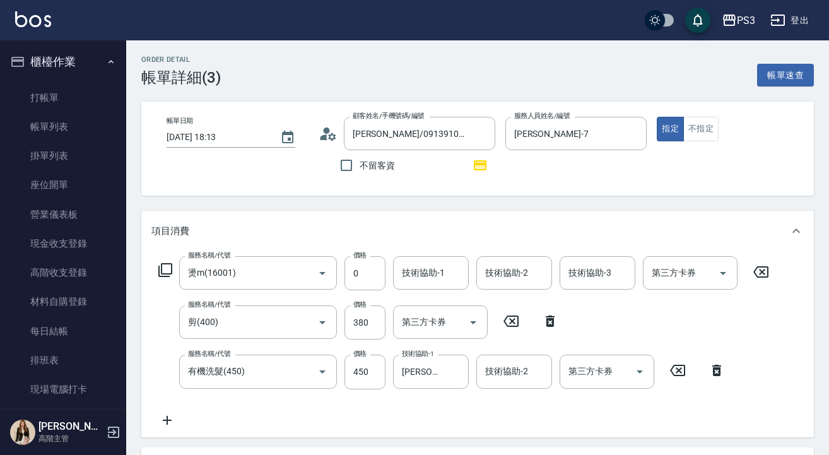
type input "[PERSON_NAME]/0913910881/T83644"
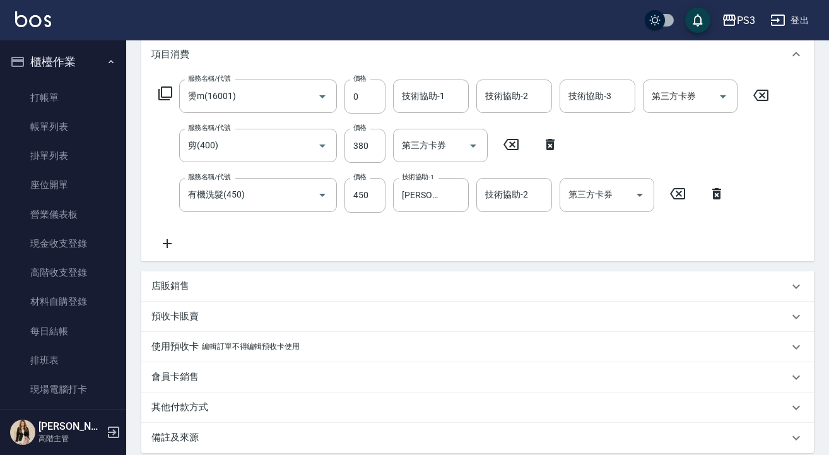
scroll to position [178, 0]
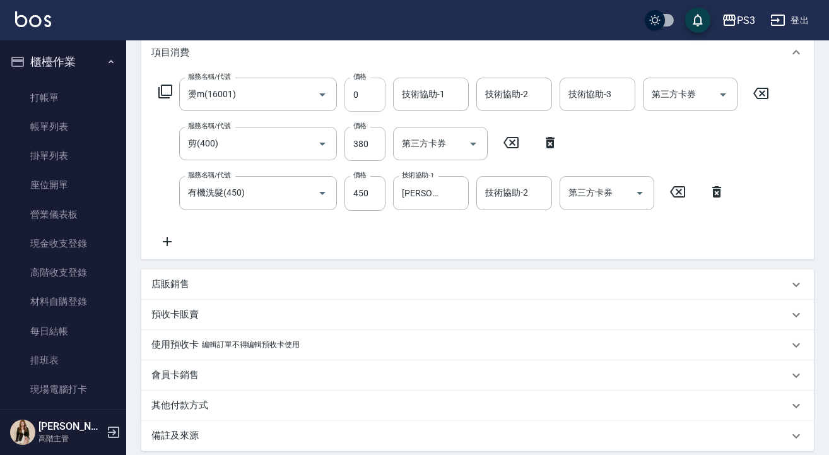
click at [354, 93] on input "0" at bounding box center [364, 95] width 41 height 34
type input "2320"
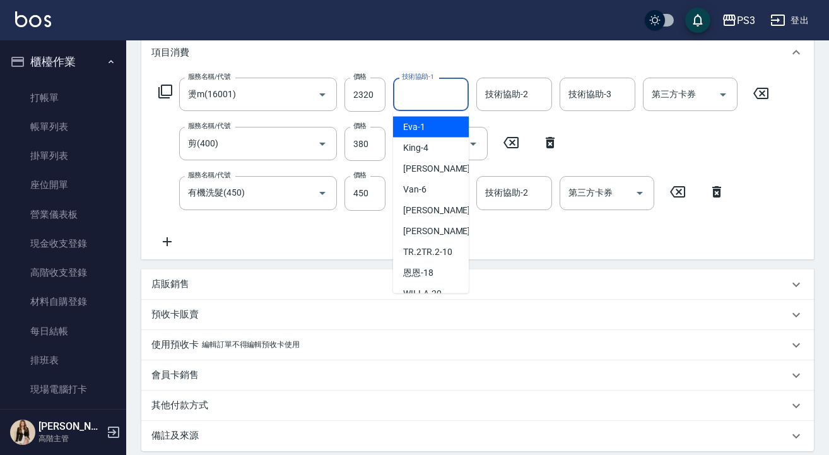
click at [428, 99] on input "技術協助-1" at bounding box center [431, 94] width 64 height 22
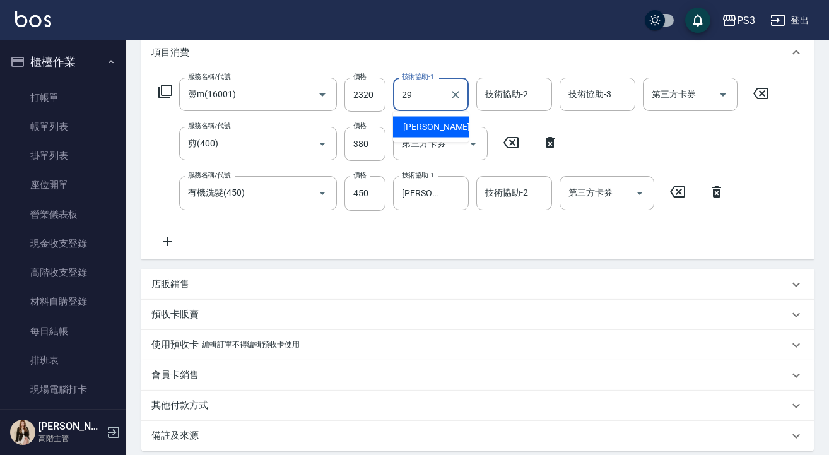
type input "[PERSON_NAME]-29"
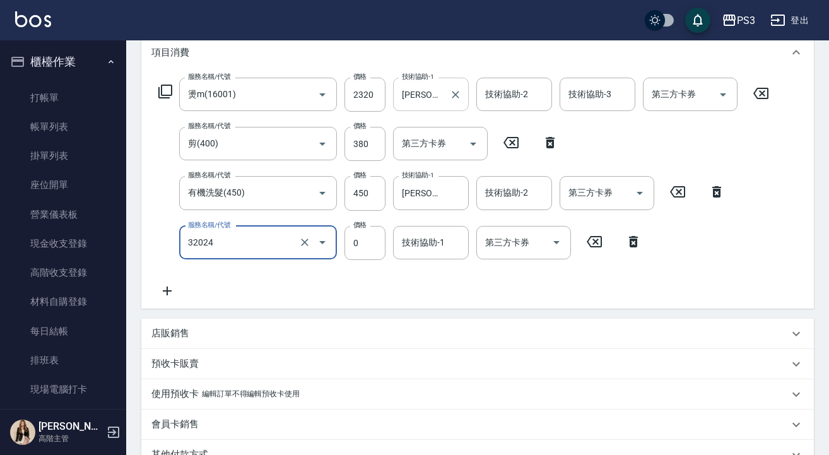
type input "隔離加礦物染(32024)"
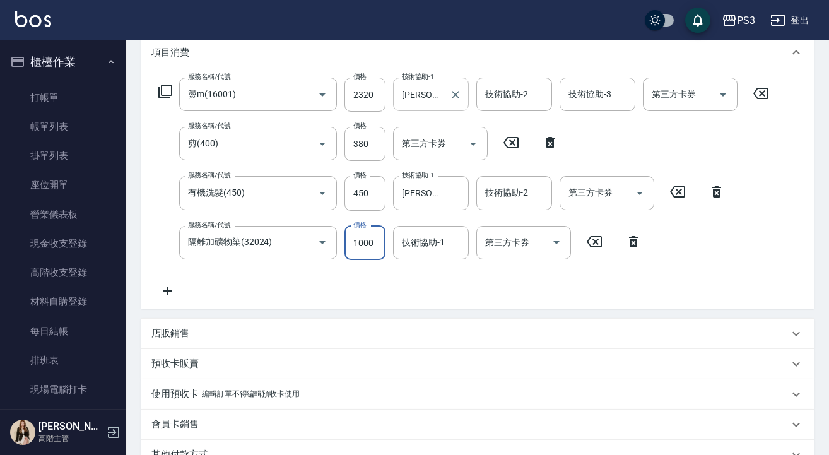
type input "1000"
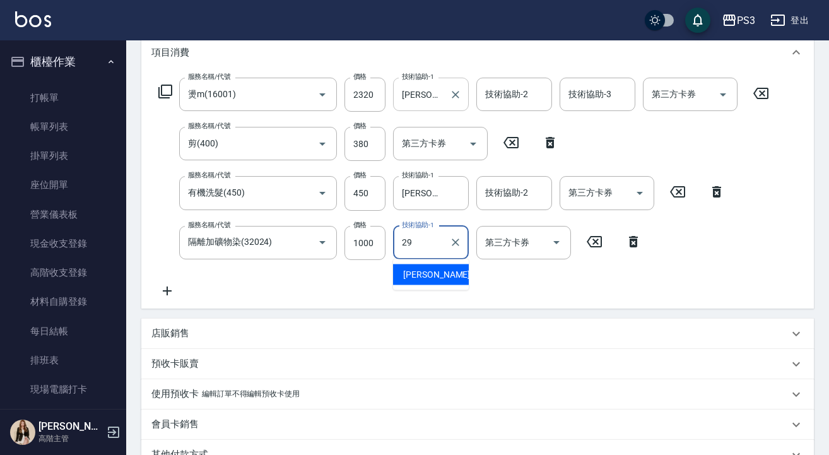
type input "[PERSON_NAME]-29"
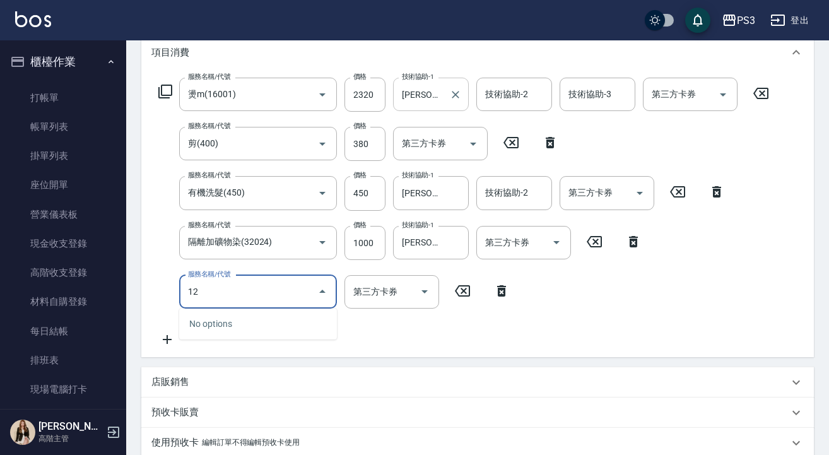
type input "1"
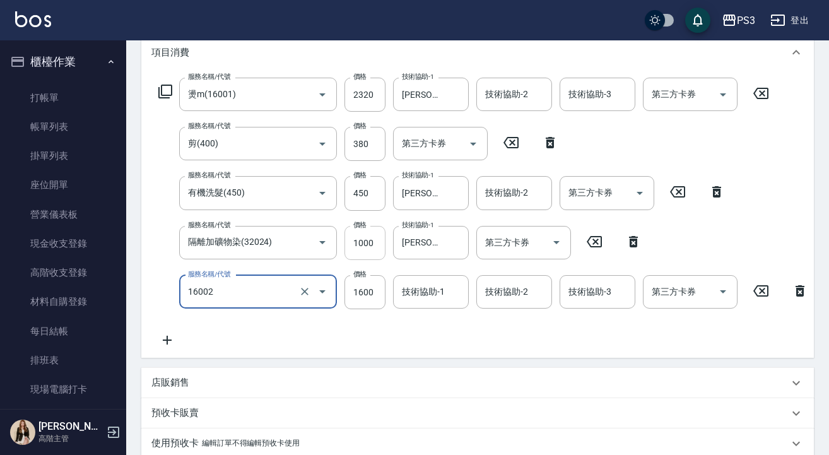
type input "染L(16002)"
click at [379, 238] on input "1000" at bounding box center [364, 243] width 41 height 34
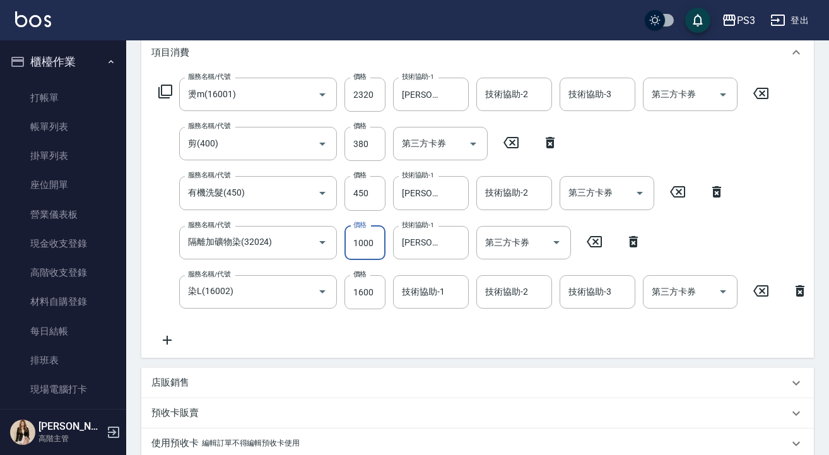
click at [379, 238] on input "1000" at bounding box center [364, 243] width 41 height 34
type input "1800"
click at [378, 289] on input "1600" at bounding box center [364, 292] width 41 height 34
type input "2520"
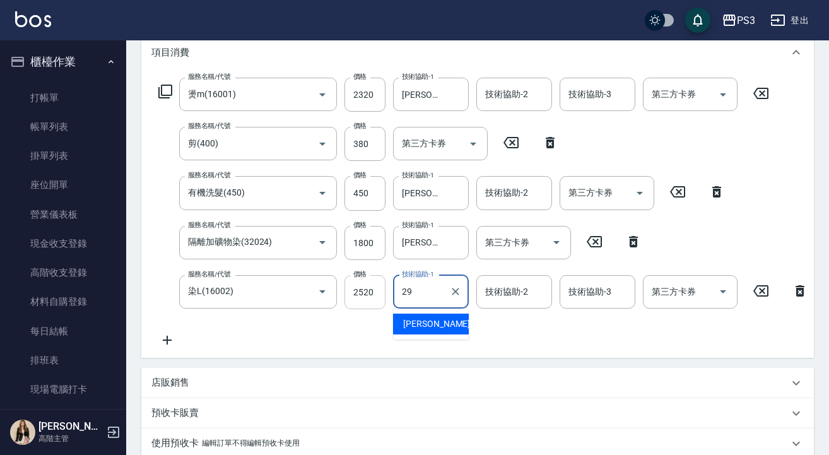
type input "[PERSON_NAME]-29"
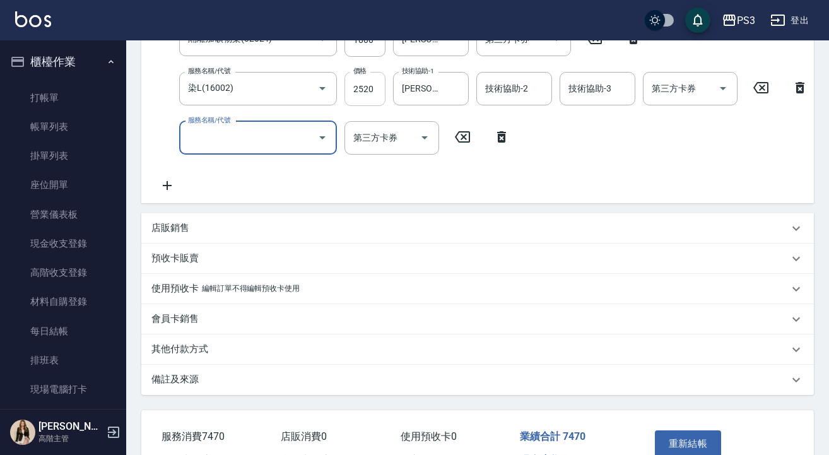
scroll to position [385, 0]
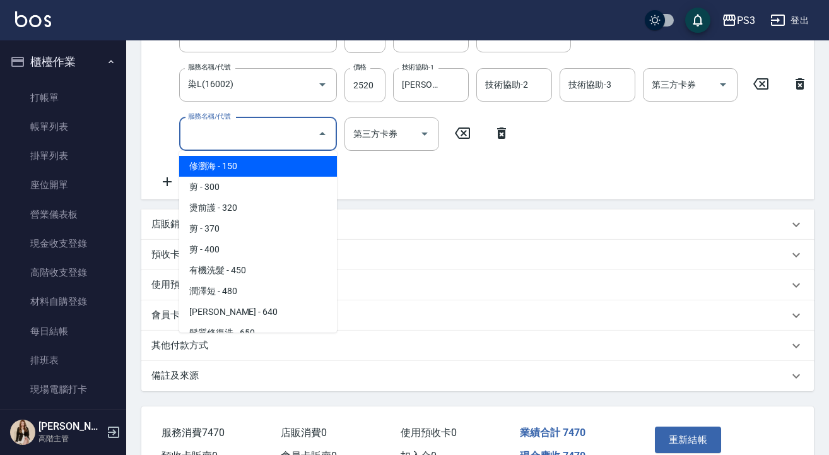
click at [241, 127] on input "服務名稱/代號" at bounding box center [248, 134] width 127 height 22
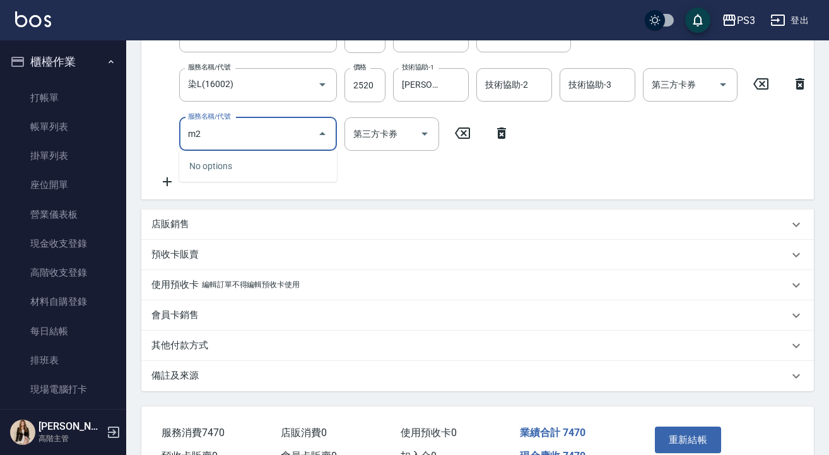
type input "m"
type input "結構式三段中(a2300)"
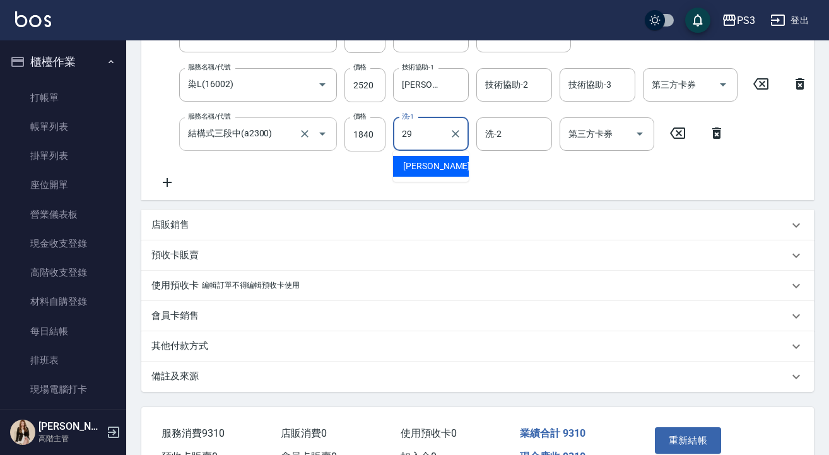
type input "[PERSON_NAME]-29"
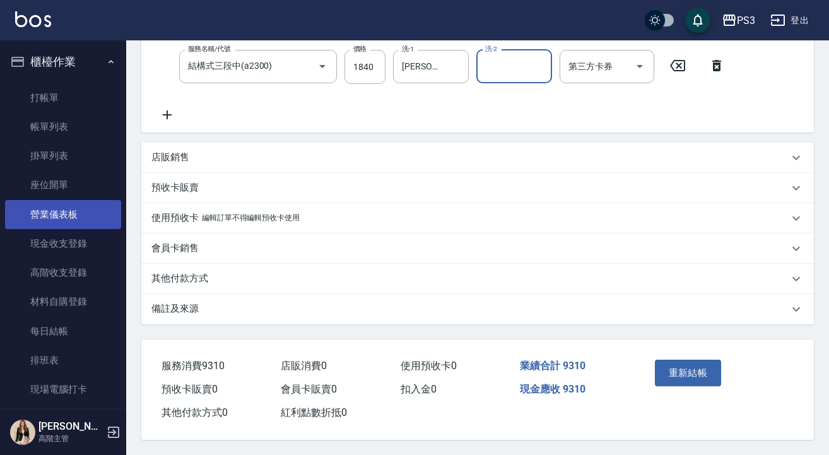
scroll to position [468, 0]
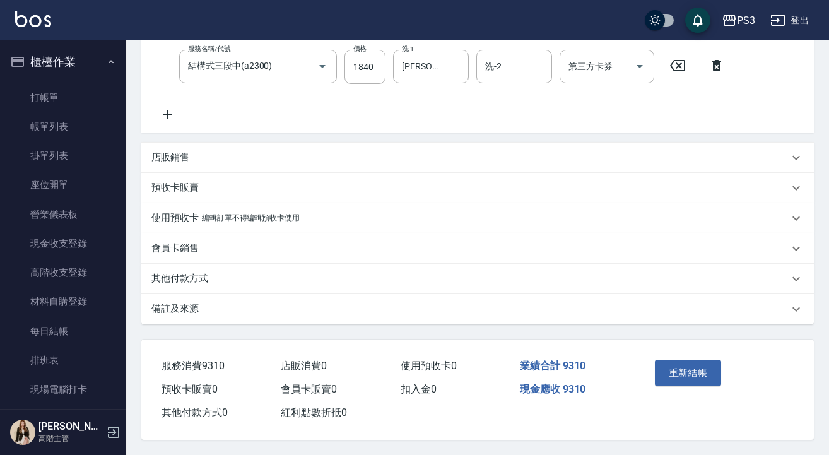
click at [192, 163] on div "店販銷售" at bounding box center [477, 158] width 672 height 30
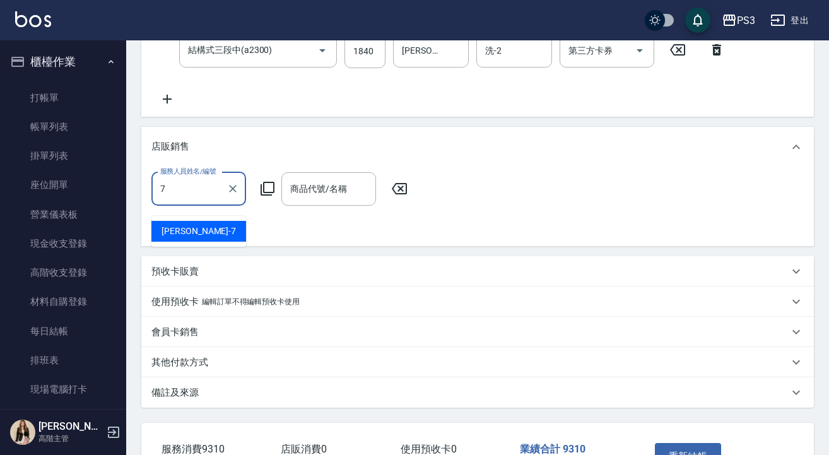
type input "[PERSON_NAME]-7"
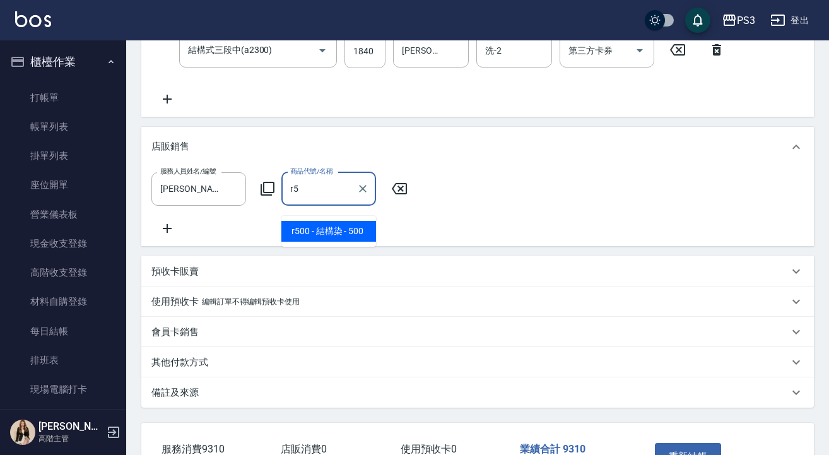
type input "結構染"
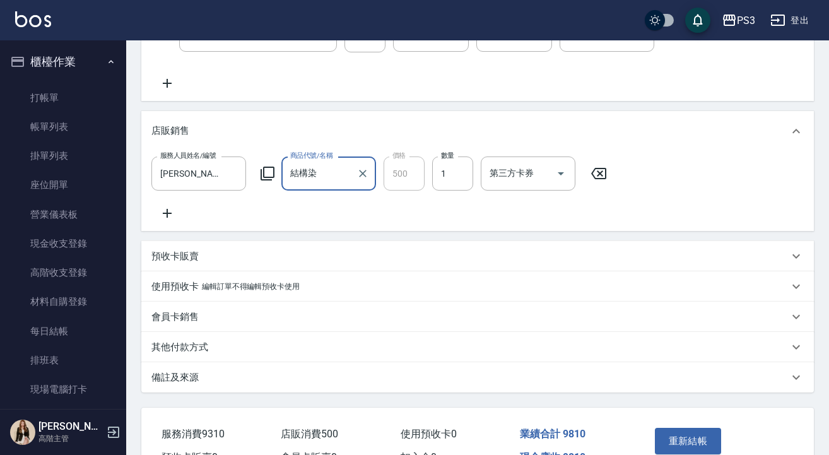
scroll to position [449, 0]
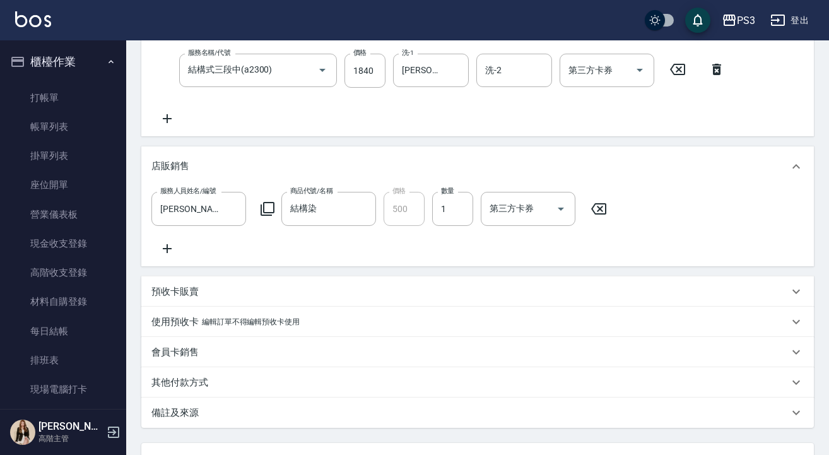
click at [171, 112] on icon at bounding box center [167, 118] width 32 height 15
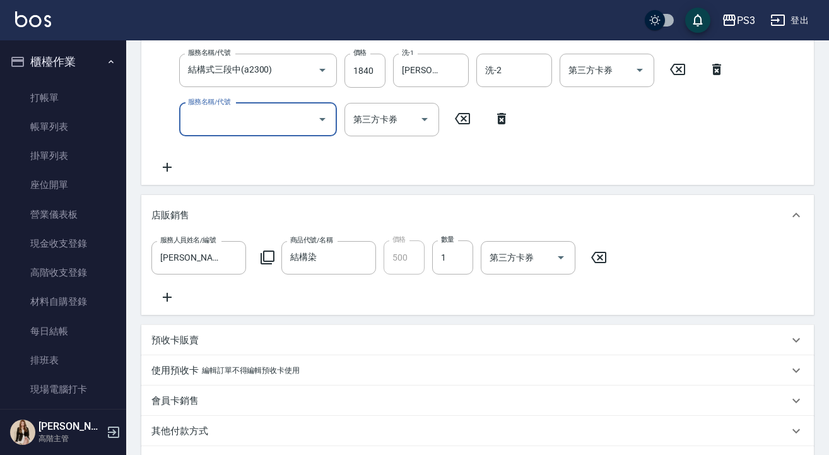
click at [239, 122] on input "服務名稱/代號" at bounding box center [248, 119] width 127 height 22
type input "拆"
type input "舔"
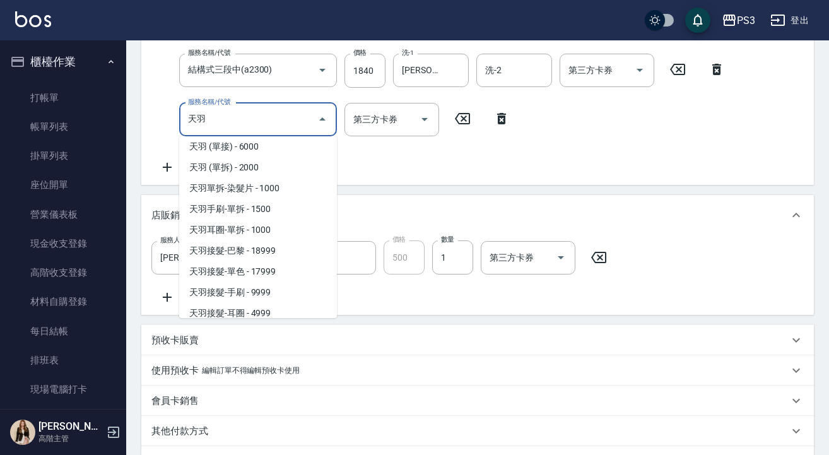
scroll to position [94, 0]
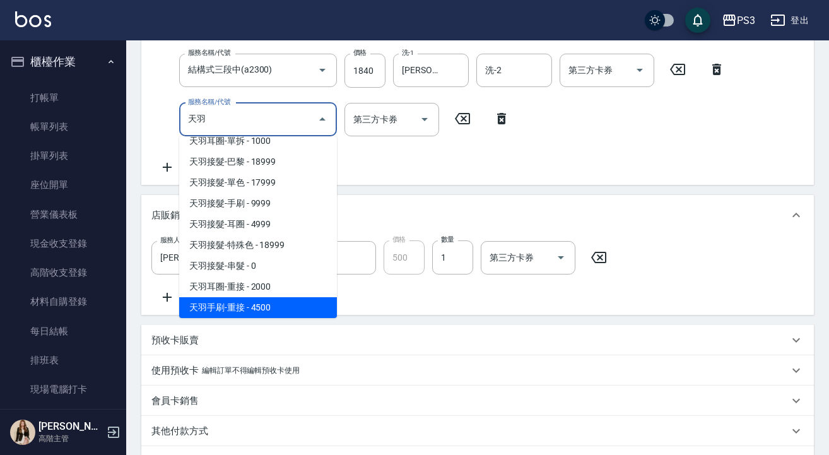
type input "天羽手刷-重接(124500)"
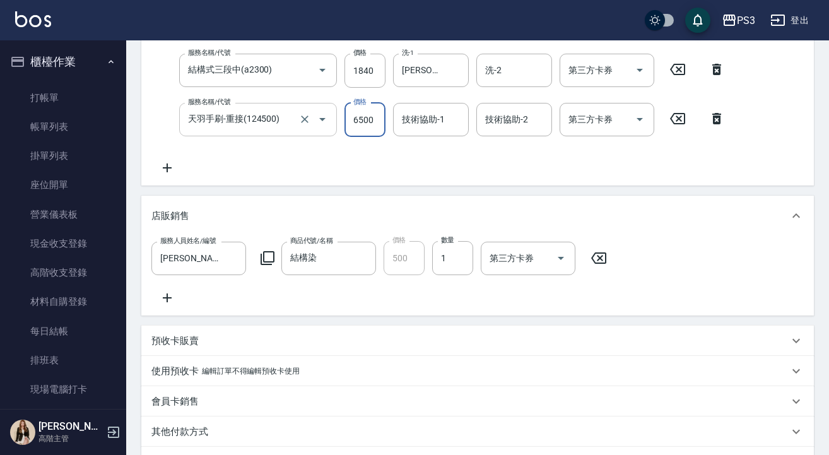
type input "6500"
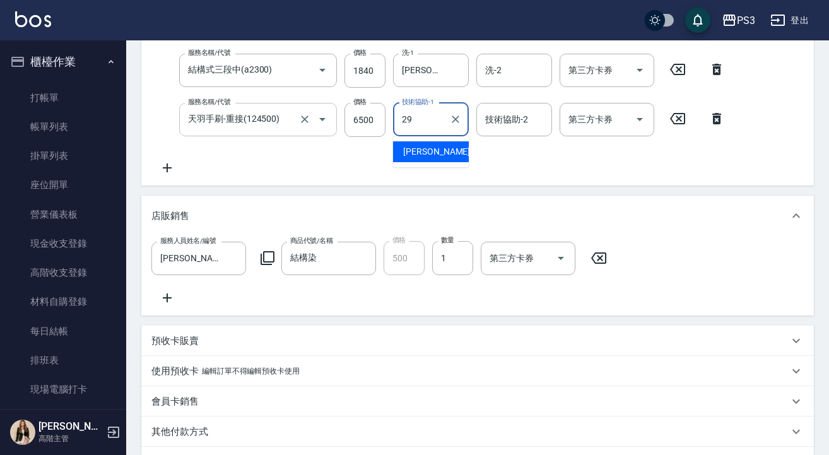
type input "[PERSON_NAME]-29"
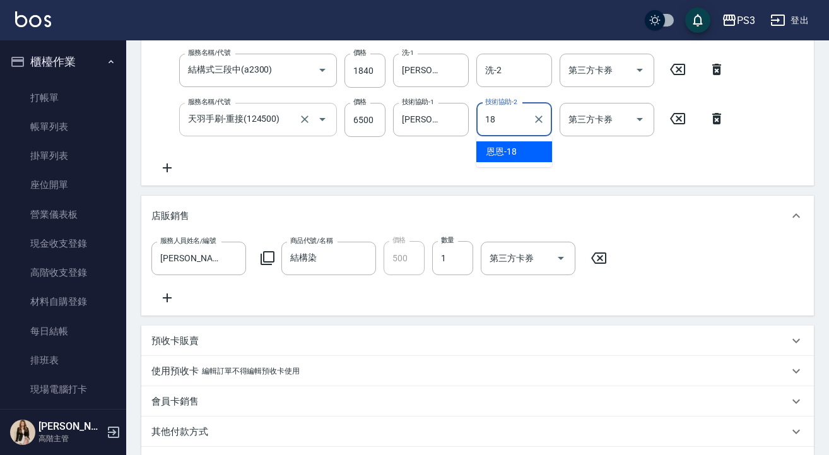
type input "恩恩-18"
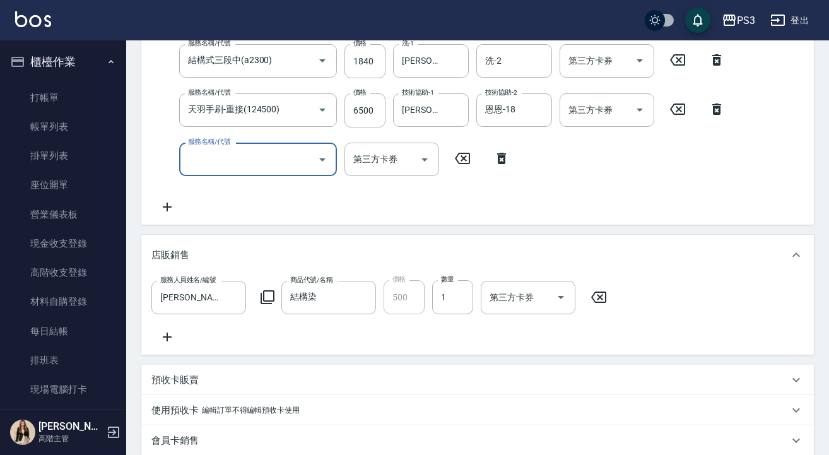
scroll to position [455, 0]
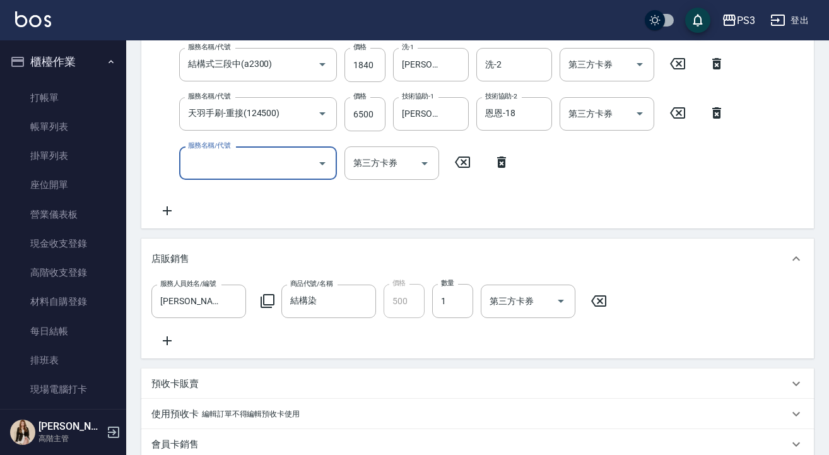
click at [230, 167] on input "服務名稱/代號" at bounding box center [248, 163] width 127 height 22
type input "去色中(10002)"
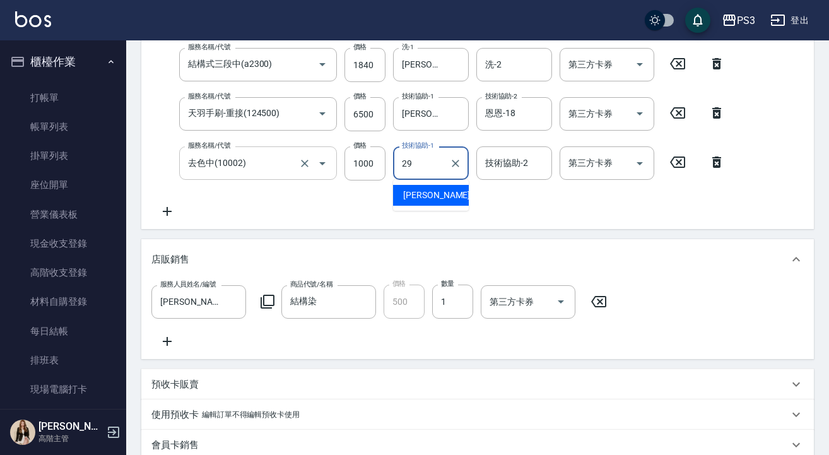
type input "[PERSON_NAME]-29"
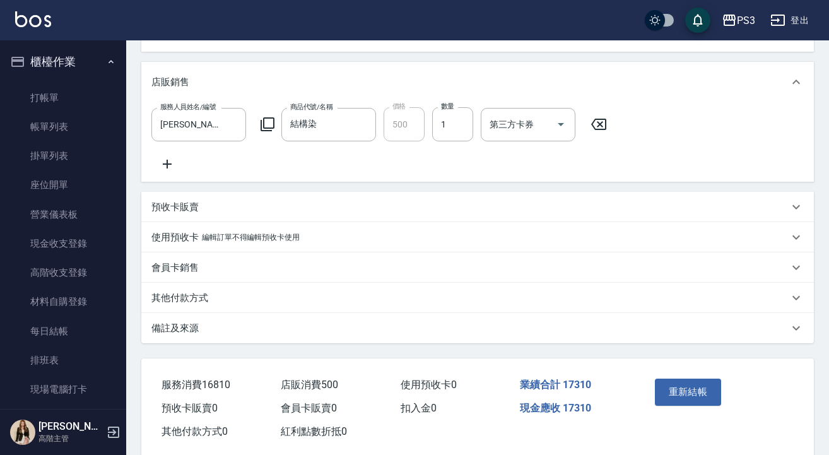
scroll to position [639, 0]
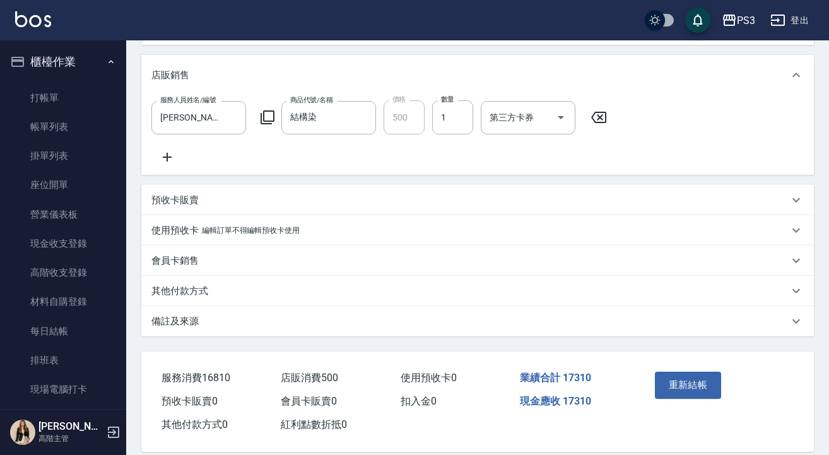
click at [168, 161] on icon at bounding box center [167, 156] width 32 height 15
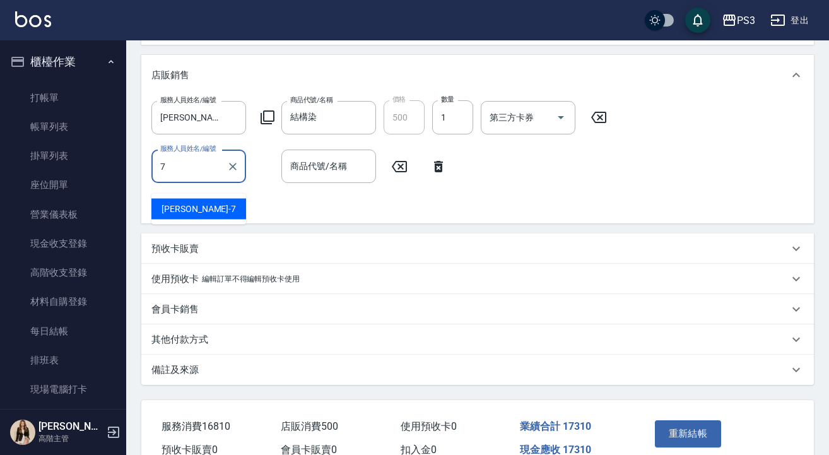
type input "[PERSON_NAME]-7"
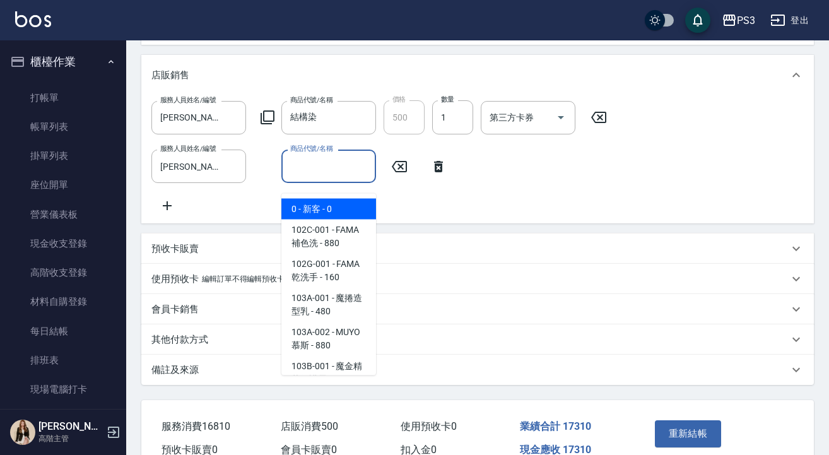
click at [330, 170] on input "商品代號/名稱" at bounding box center [328, 166] width 83 height 22
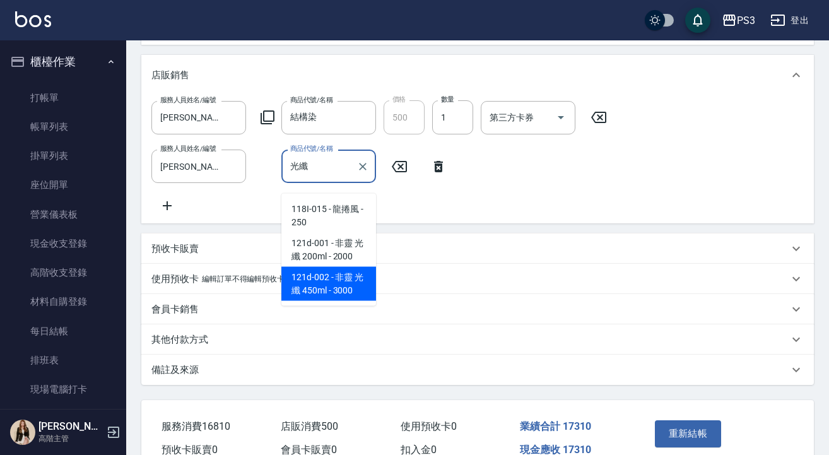
type input "非靈 光纖 450ml"
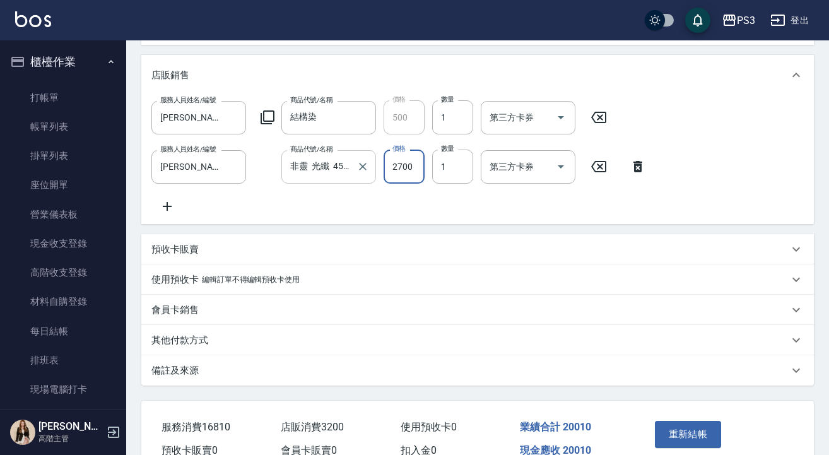
type input "2700"
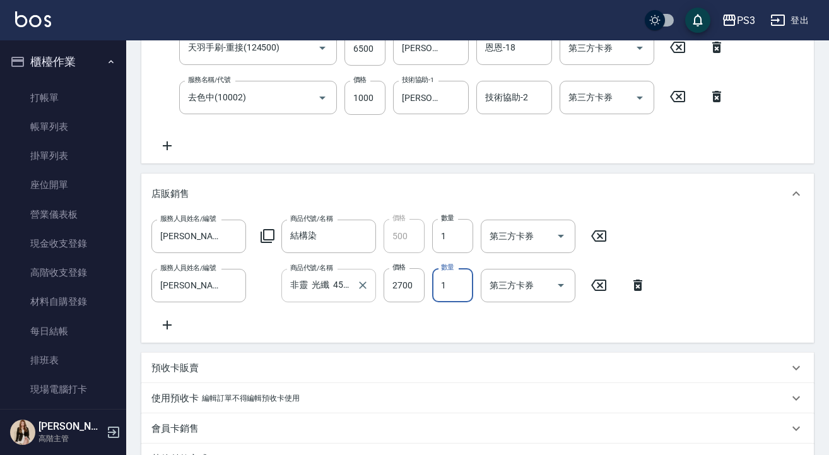
scroll to position [480, 0]
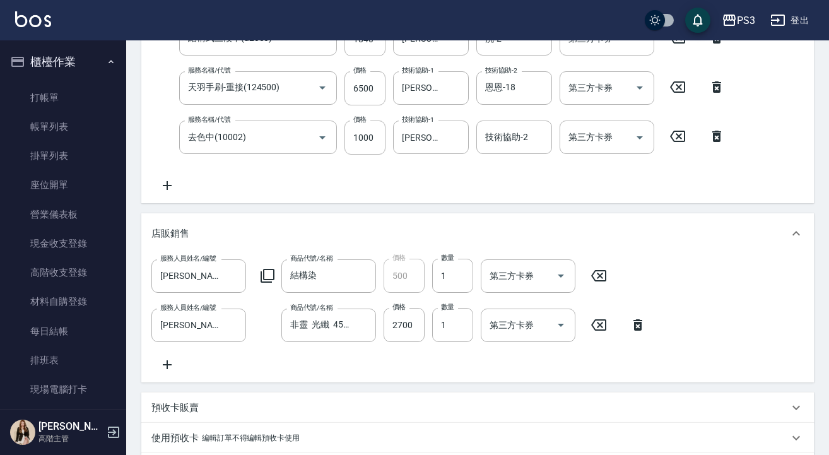
click at [168, 183] on icon at bounding box center [167, 185] width 32 height 15
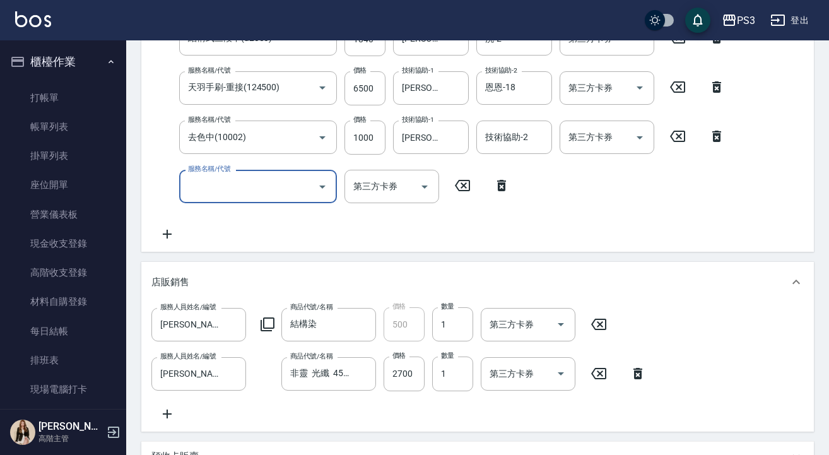
click at [259, 192] on input "服務名稱/代號" at bounding box center [248, 186] width 127 height 22
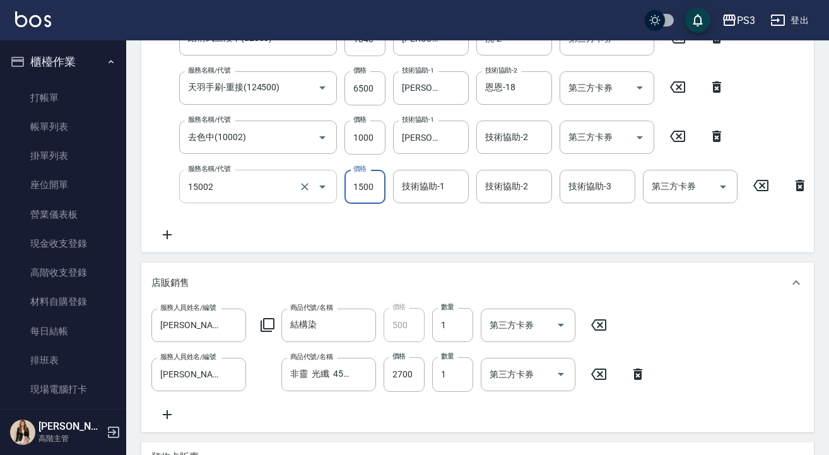
type input "去色長(15002)"
type input "2800"
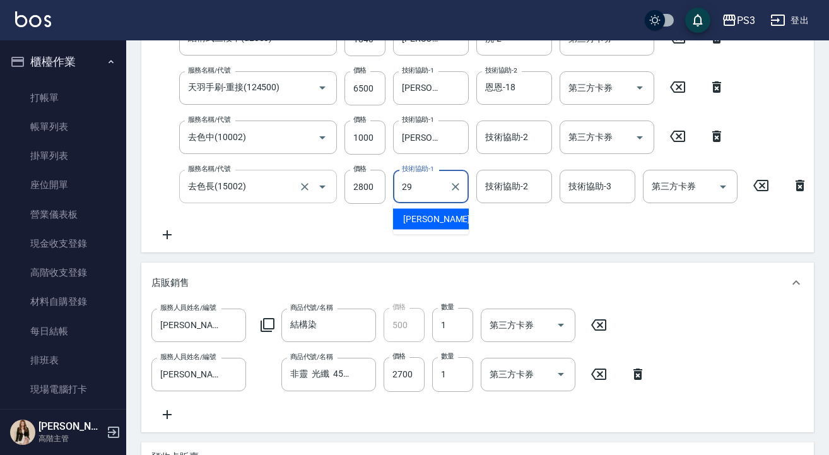
type input "[PERSON_NAME]-29"
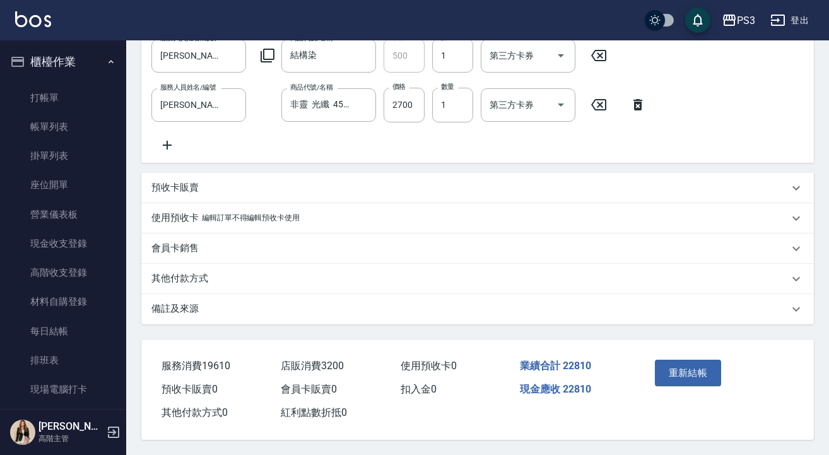
scroll to position [776, 0]
click at [707, 365] on button "重新結帳" at bounding box center [688, 372] width 67 height 26
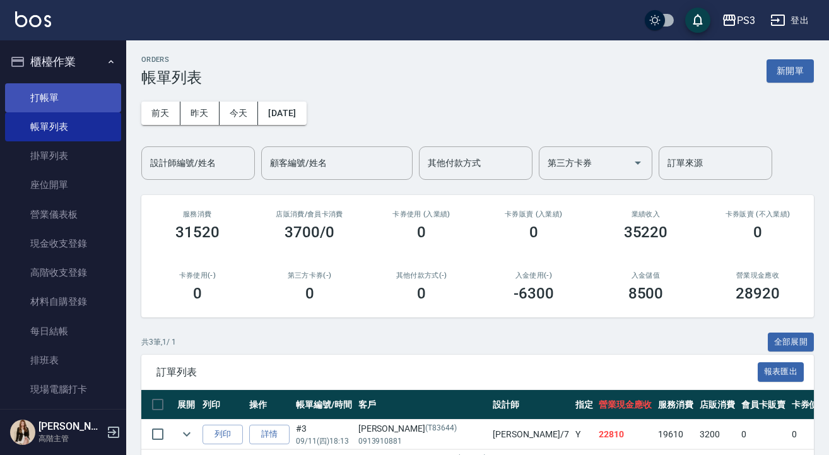
click at [58, 101] on link "打帳單" at bounding box center [63, 97] width 116 height 29
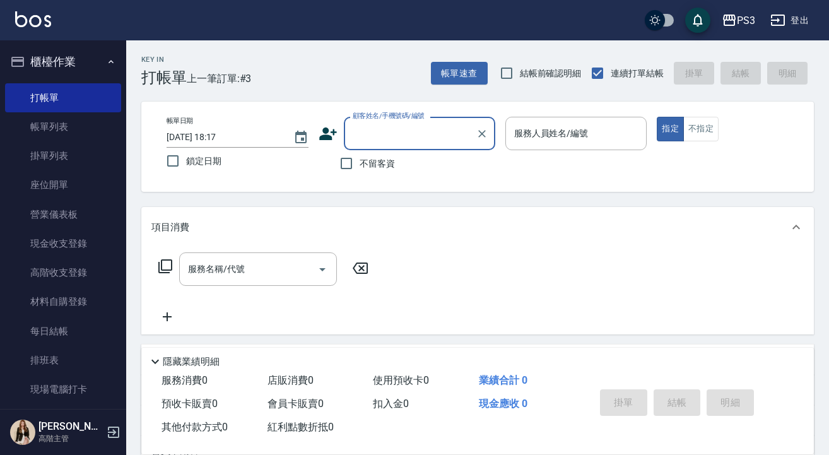
click at [401, 134] on input "顧客姓名/手機號碼/編號" at bounding box center [409, 133] width 121 height 22
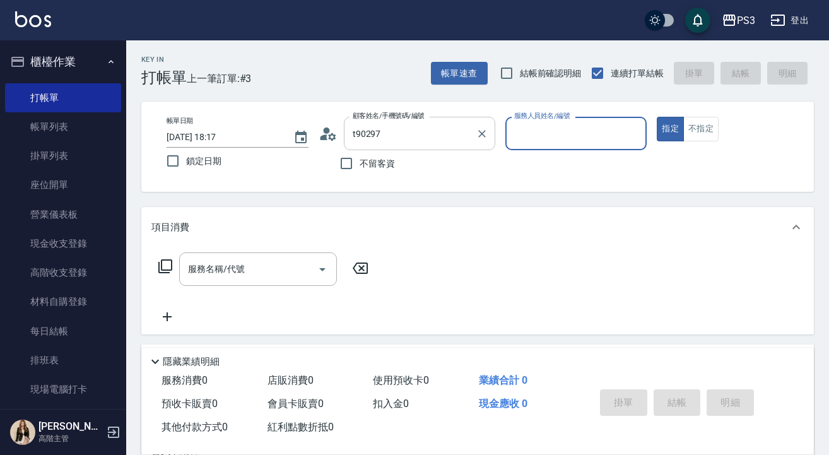
type input "[PERSON_NAME]/0926874087/T90297"
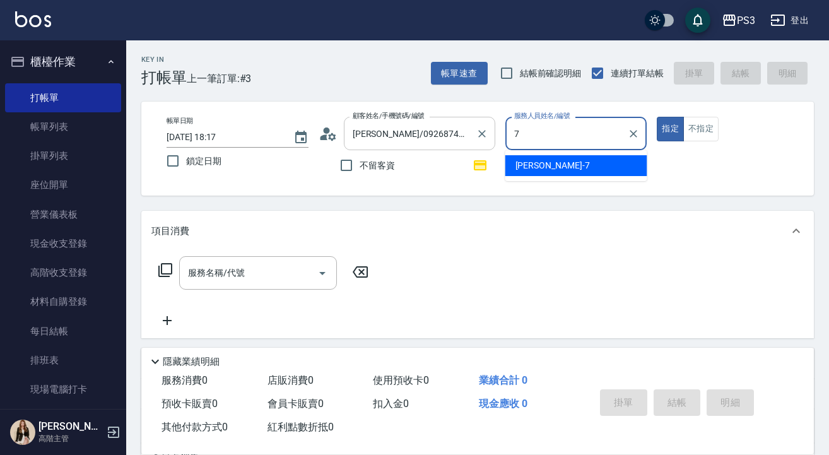
type input "[PERSON_NAME]-7"
type button "true"
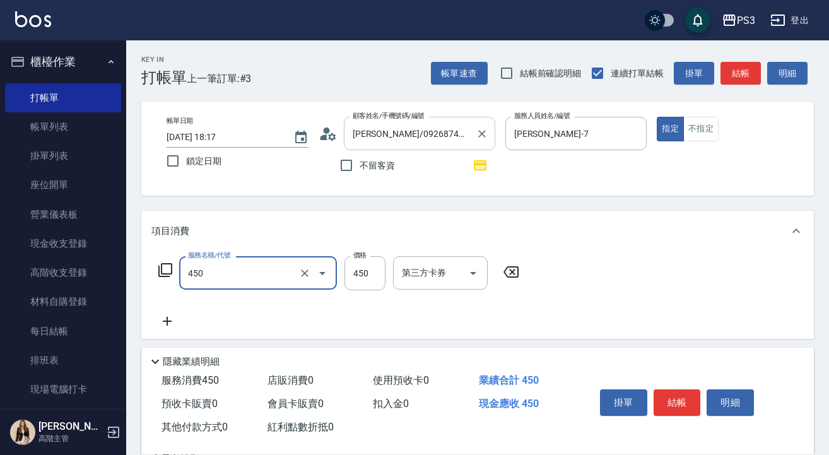
type input "有機洗髮(450)"
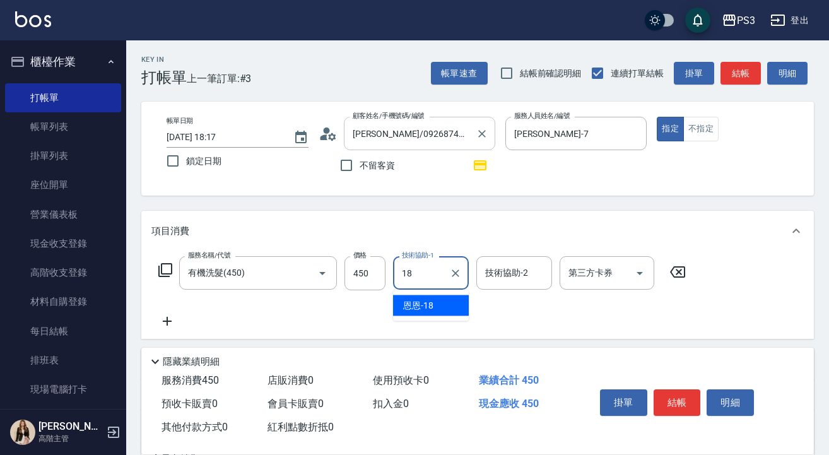
type input "恩恩-18"
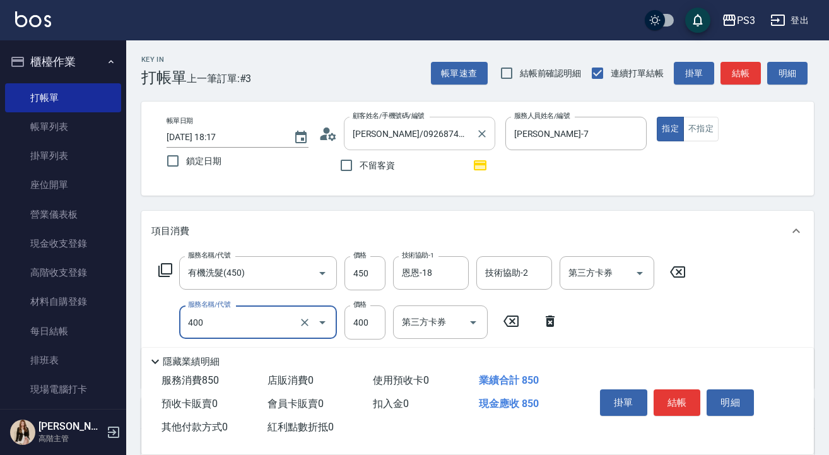
type input "剪(400)"
type input "380"
click at [673, 392] on button "結帳" at bounding box center [676, 402] width 47 height 26
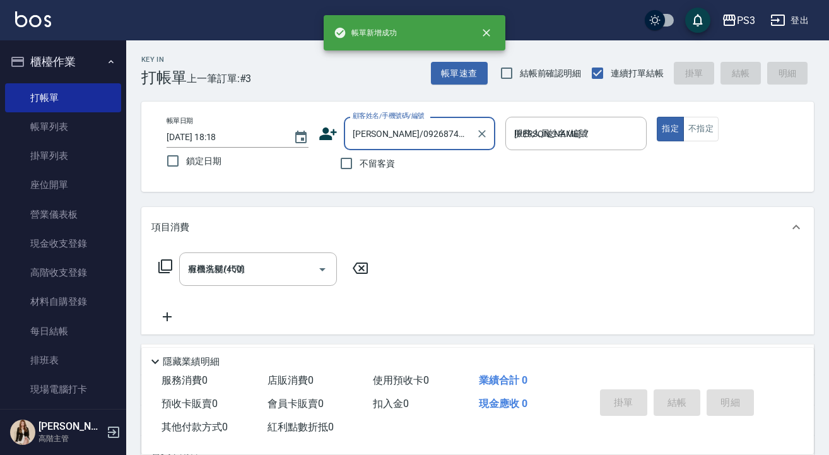
type input "[DATE] 18:18"
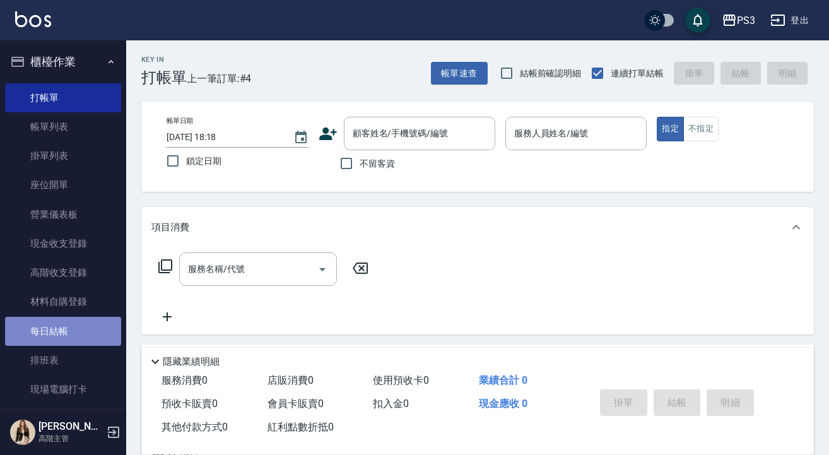
click at [90, 328] on link "每日結帳" at bounding box center [63, 331] width 116 height 29
